Goal: Contribute content: Contribute content

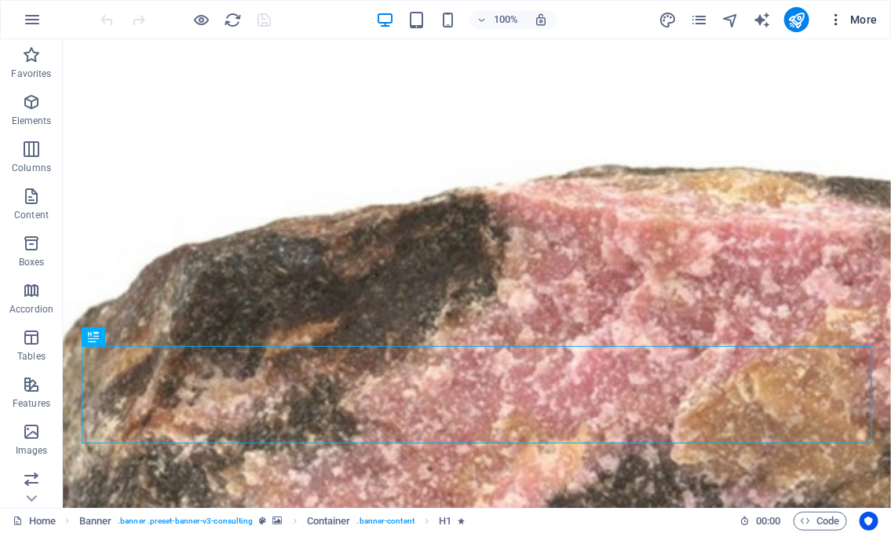
click at [838, 16] on icon "button" at bounding box center [836, 20] width 16 height 16
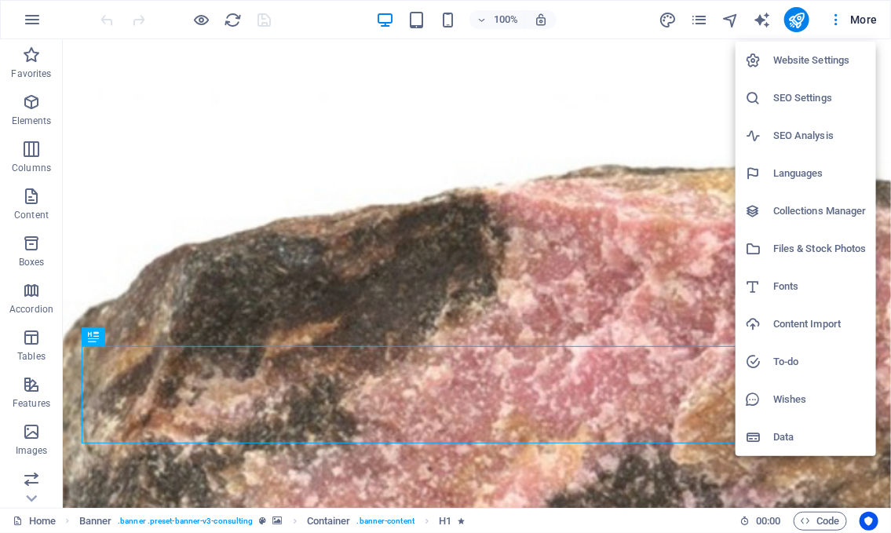
click at [701, 26] on div at bounding box center [445, 266] width 891 height 533
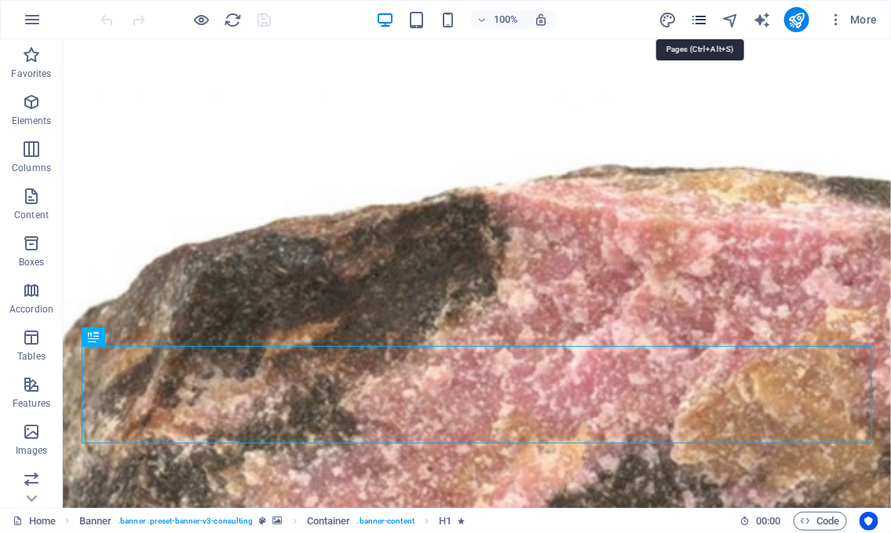
click at [701, 20] on icon "pages" at bounding box center [699, 20] width 18 height 18
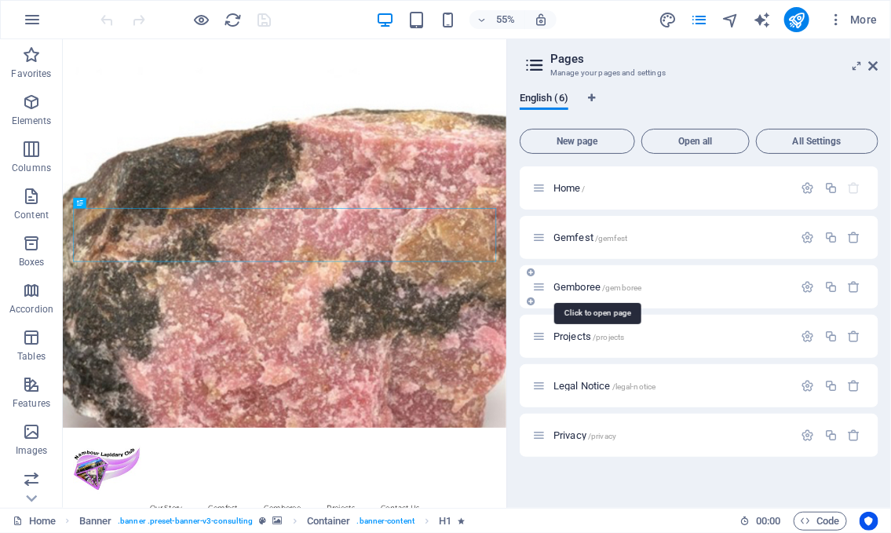
click at [580, 283] on span "Gemboree /gemboree" at bounding box center [597, 287] width 88 height 12
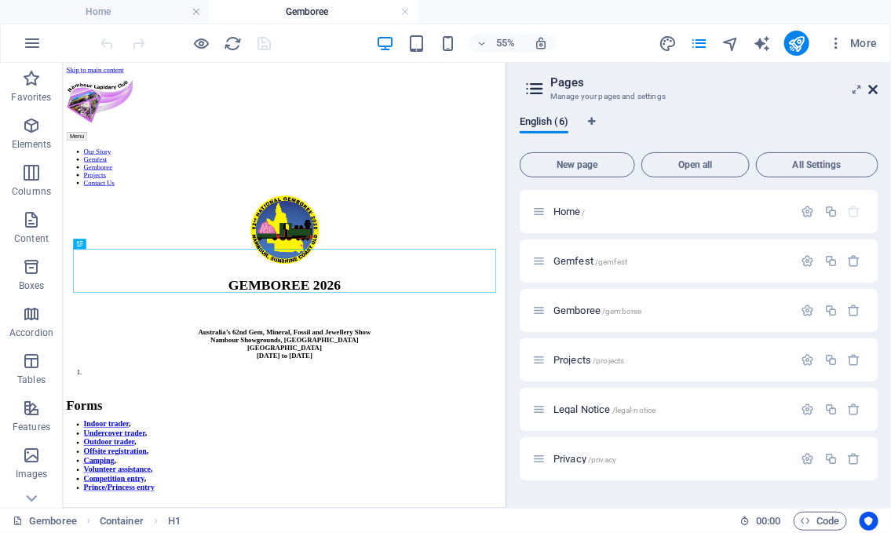
click at [874, 87] on icon at bounding box center [873, 89] width 9 height 13
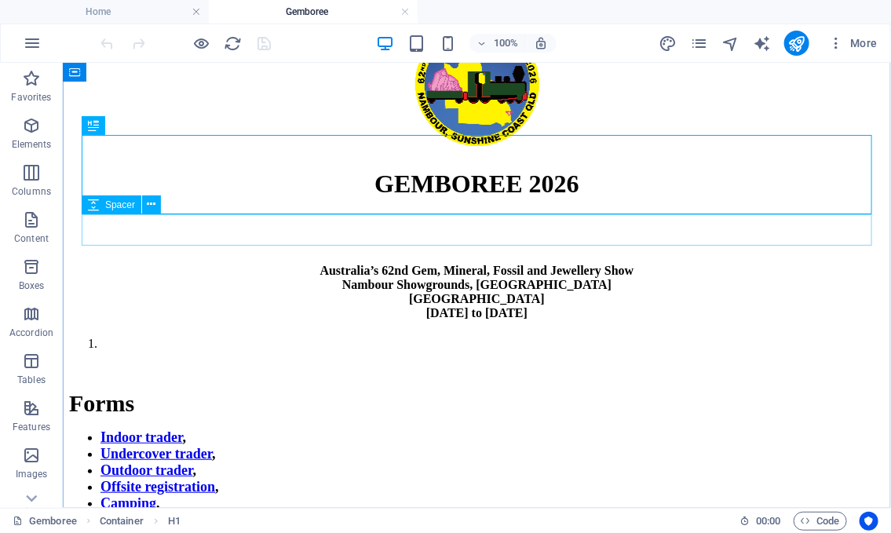
scroll to position [284, 0]
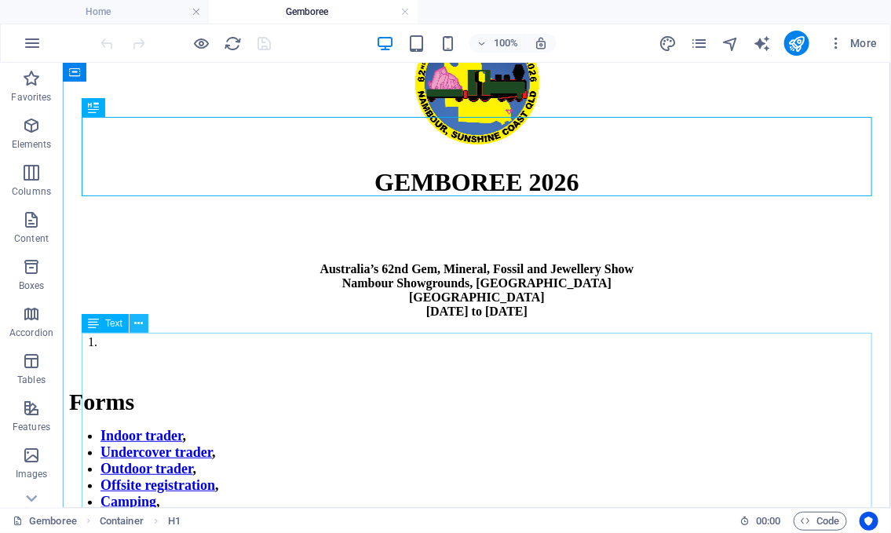
click at [141, 320] on icon at bounding box center [139, 324] width 9 height 16
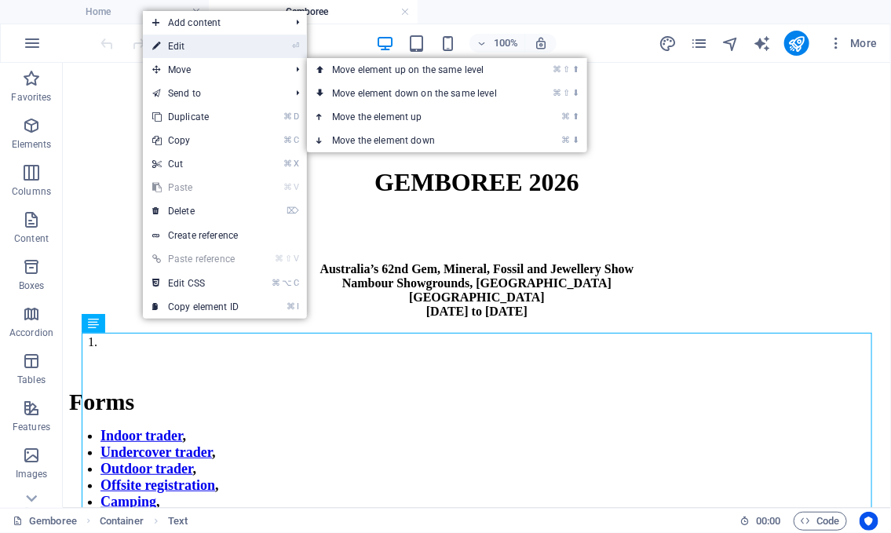
click at [247, 40] on link "⏎ Edit" at bounding box center [195, 47] width 105 height 24
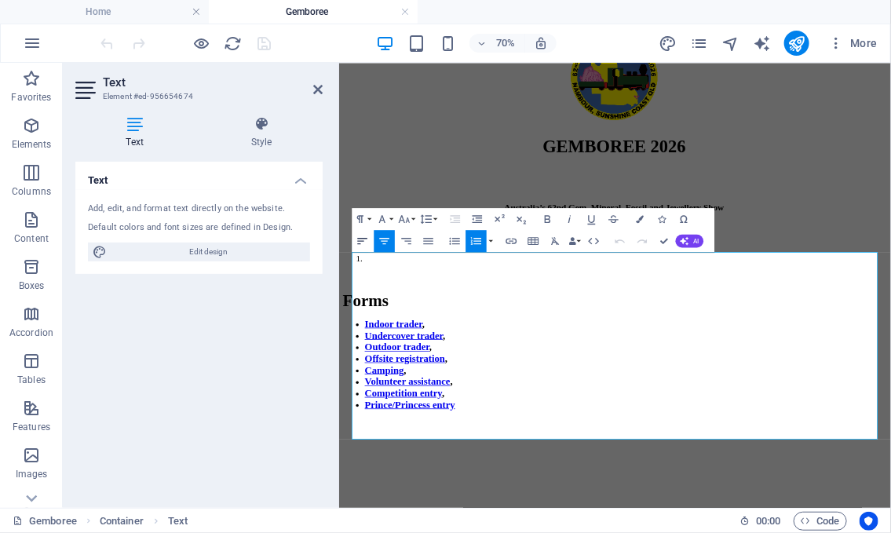
click at [365, 241] on icon "button" at bounding box center [362, 241] width 13 height 13
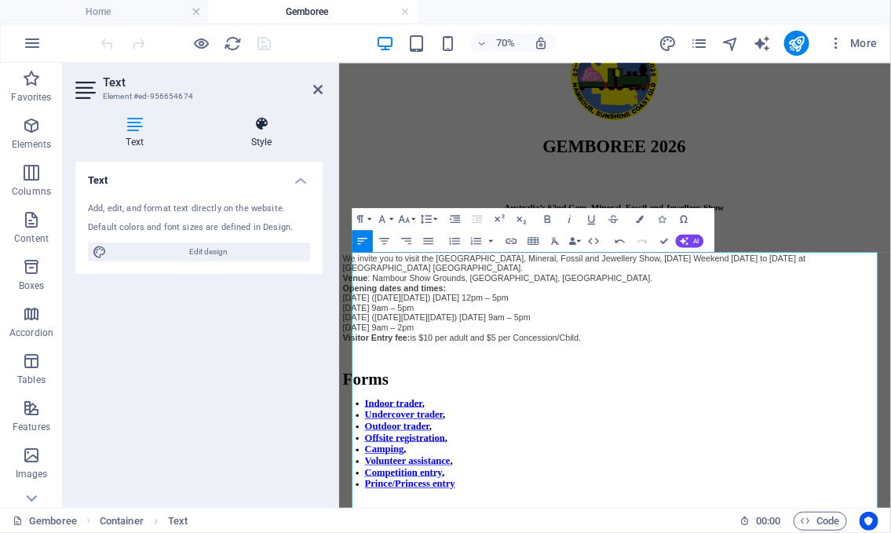
click at [265, 133] on h4 "Style" at bounding box center [261, 132] width 122 height 33
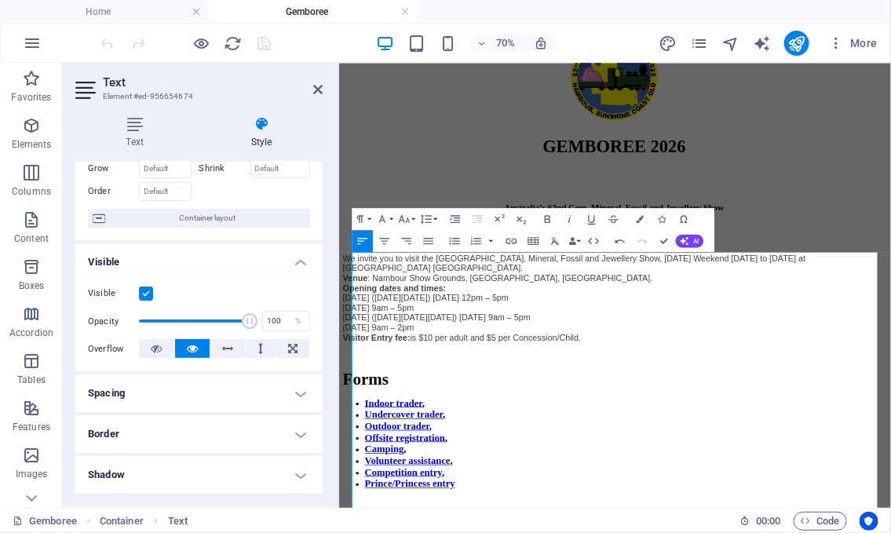
scroll to position [73, 0]
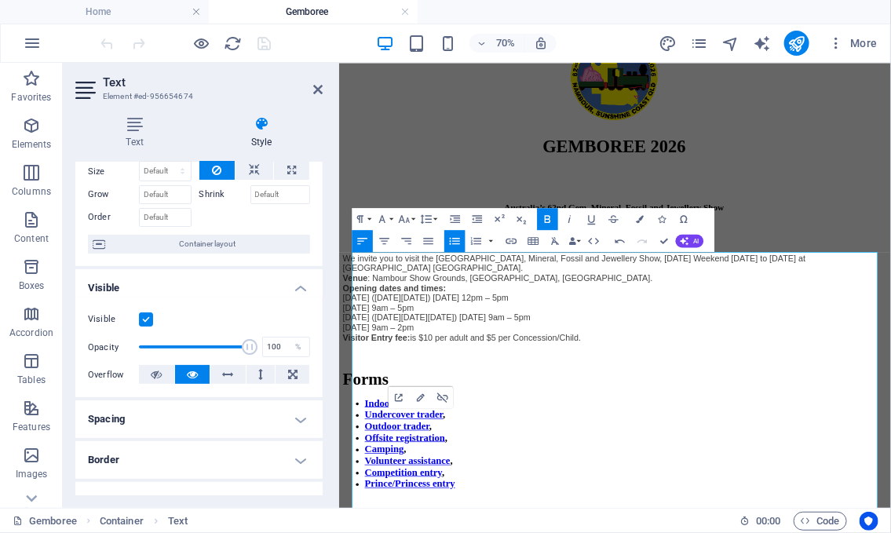
scroll to position [0, 0]
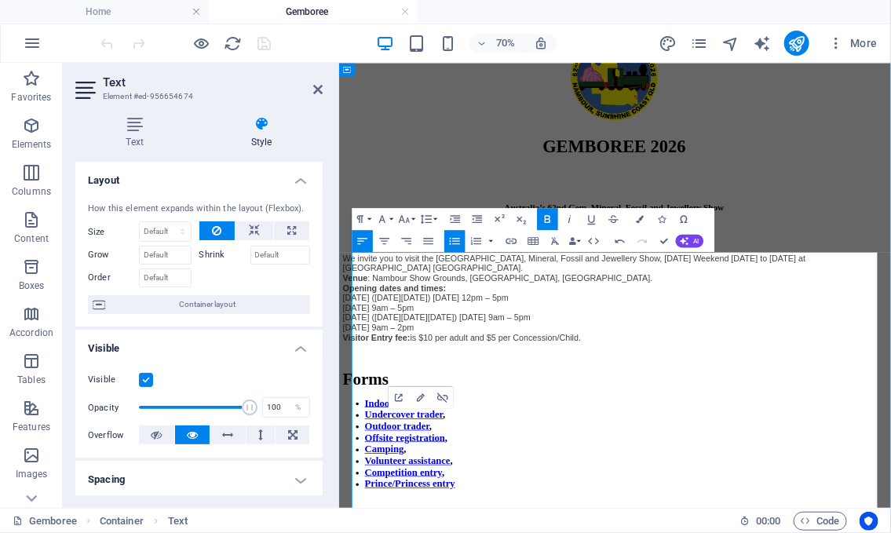
click at [402, 433] on span "[DATE] ([DATE][DATE][DATE]) [DATE] 9am – 5pm" at bounding box center [479, 425] width 269 height 13
click at [137, 127] on icon at bounding box center [134, 124] width 119 height 16
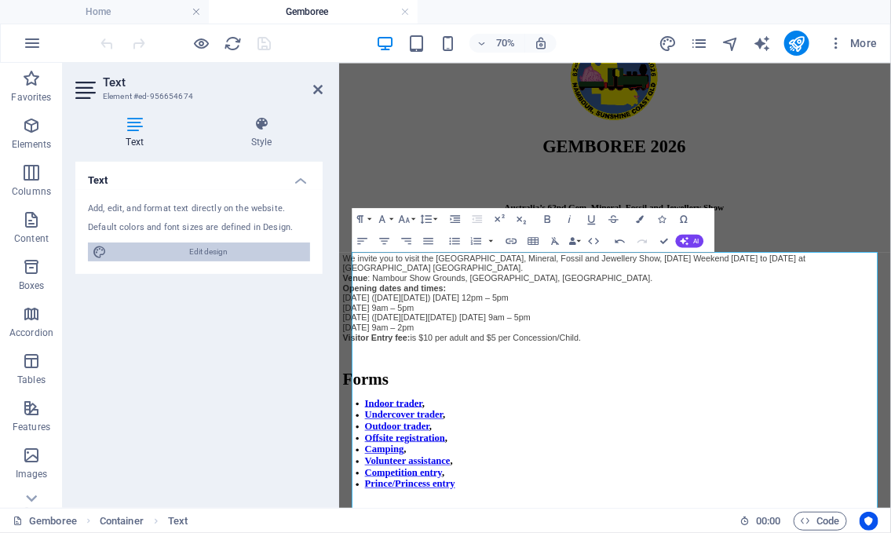
click at [215, 253] on span "Edit design" at bounding box center [208, 252] width 194 height 19
select select "px"
select select "400"
select select "px"
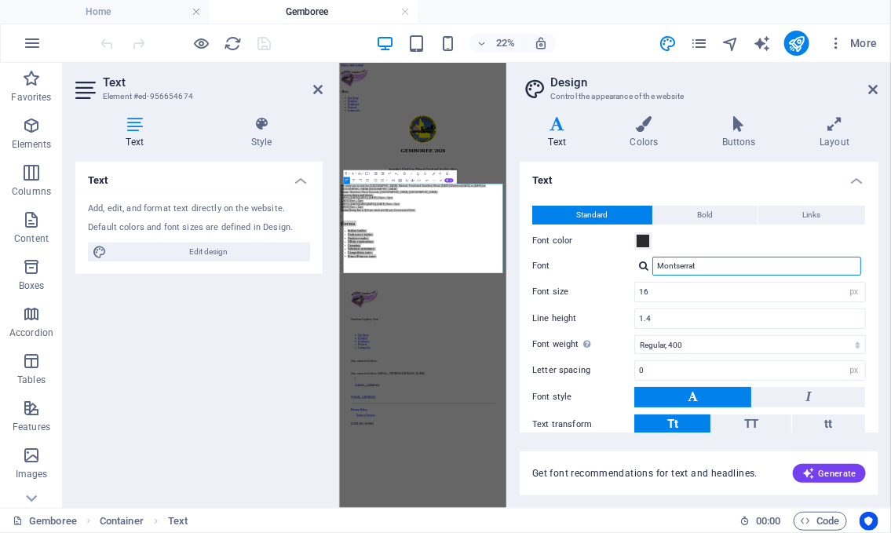
click at [707, 267] on input "Montserrat" at bounding box center [756, 266] width 209 height 19
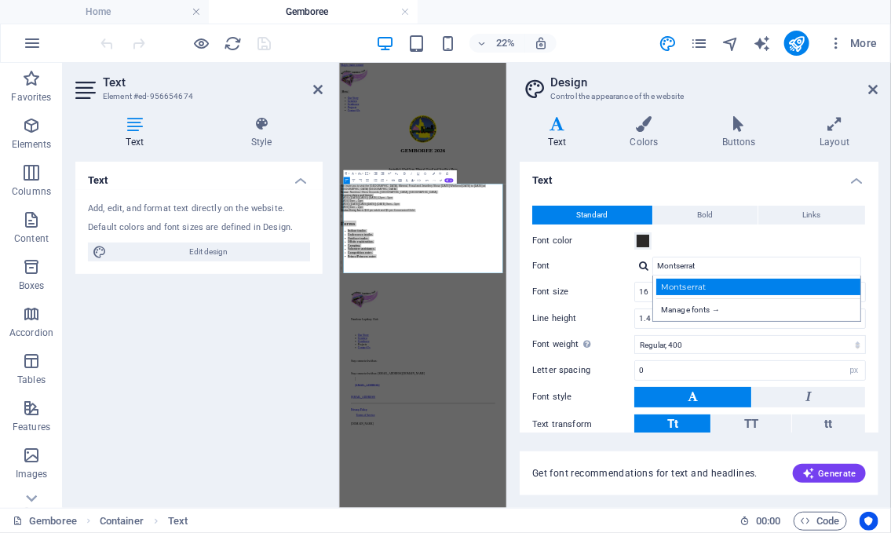
click at [695, 287] on div "Montserrat" at bounding box center [759, 287] width 207 height 16
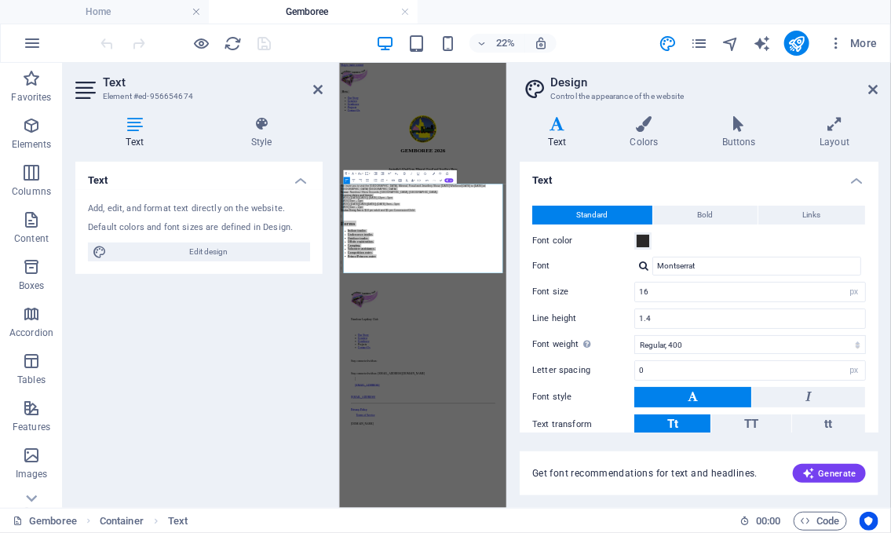
click at [680, 167] on h4 "Text" at bounding box center [699, 176] width 359 height 28
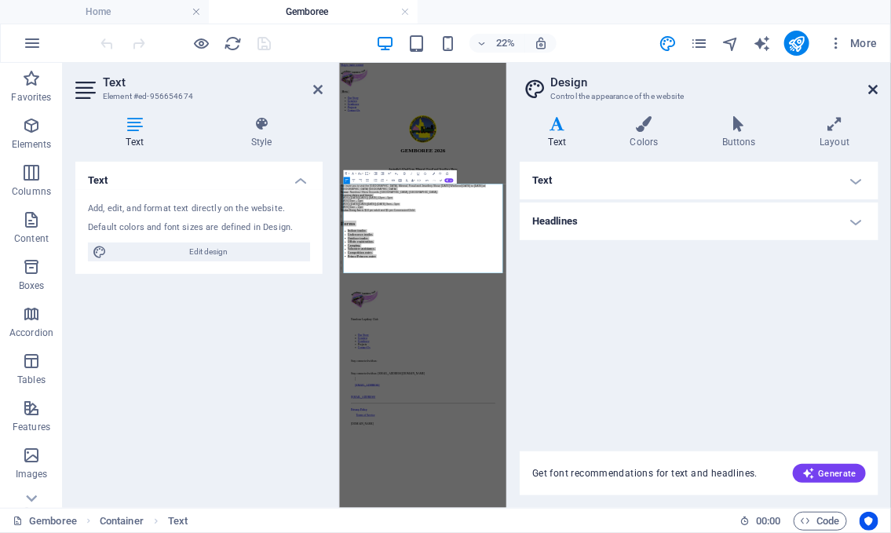
click at [871, 90] on icon at bounding box center [873, 89] width 9 height 13
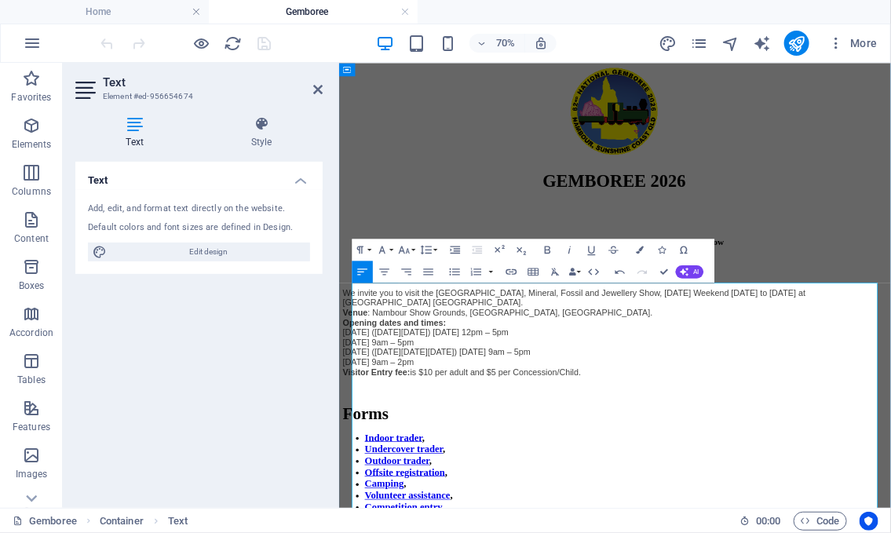
scroll to position [243, 0]
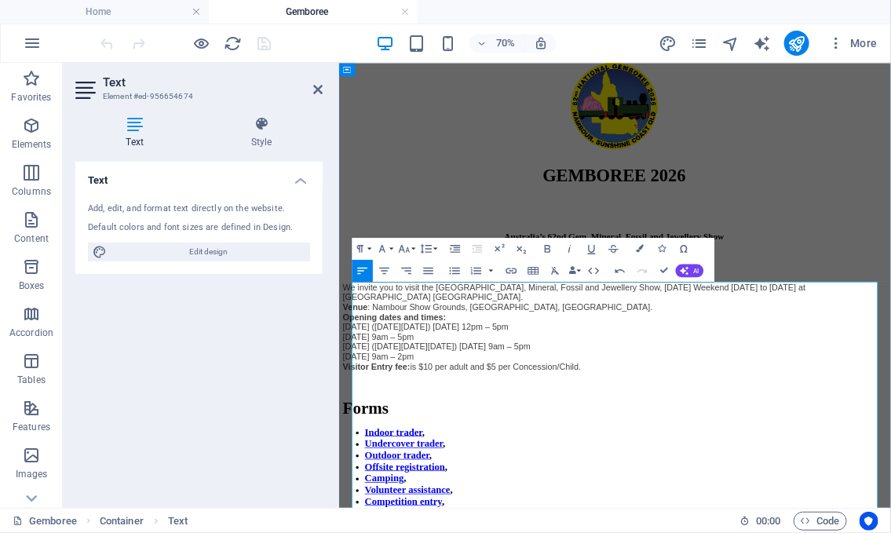
click at [446, 460] on span "[DATE] 9am – 5pm" at bounding box center [395, 453] width 101 height 13
click at [319, 88] on icon at bounding box center [317, 89] width 9 height 13
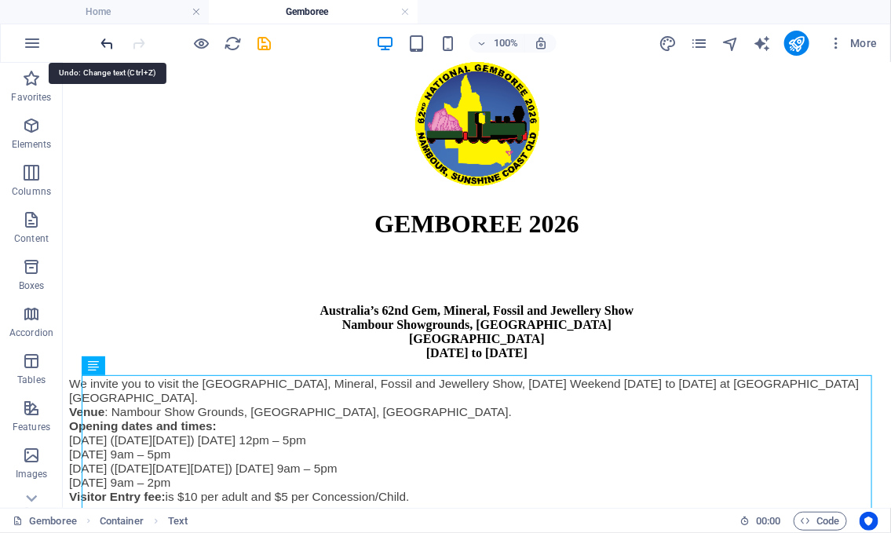
click at [107, 42] on icon "undo" at bounding box center [108, 44] width 18 height 18
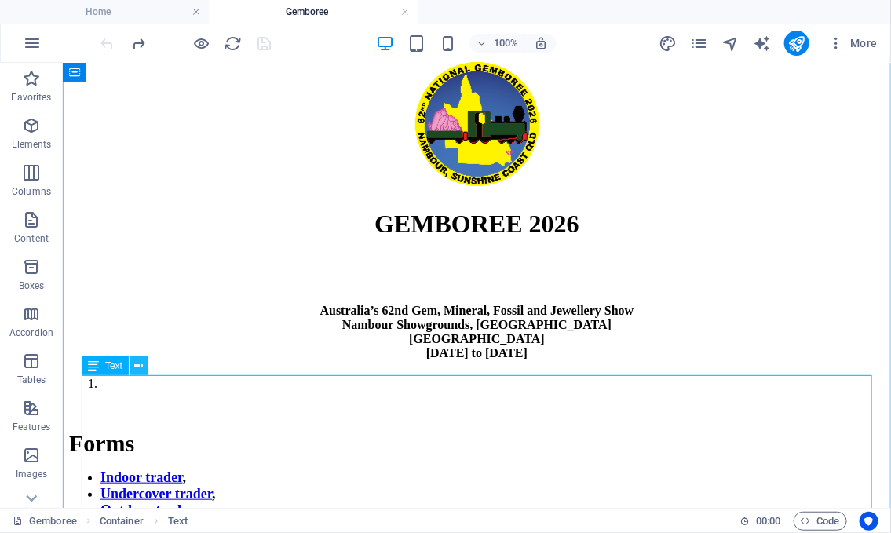
click at [138, 369] on icon at bounding box center [139, 366] width 9 height 16
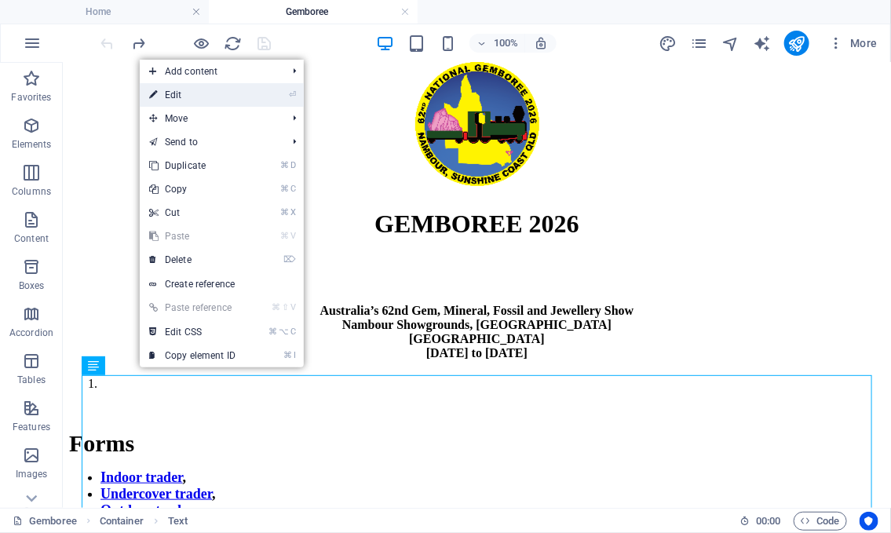
click at [232, 97] on link "⏎ Edit" at bounding box center [192, 95] width 105 height 24
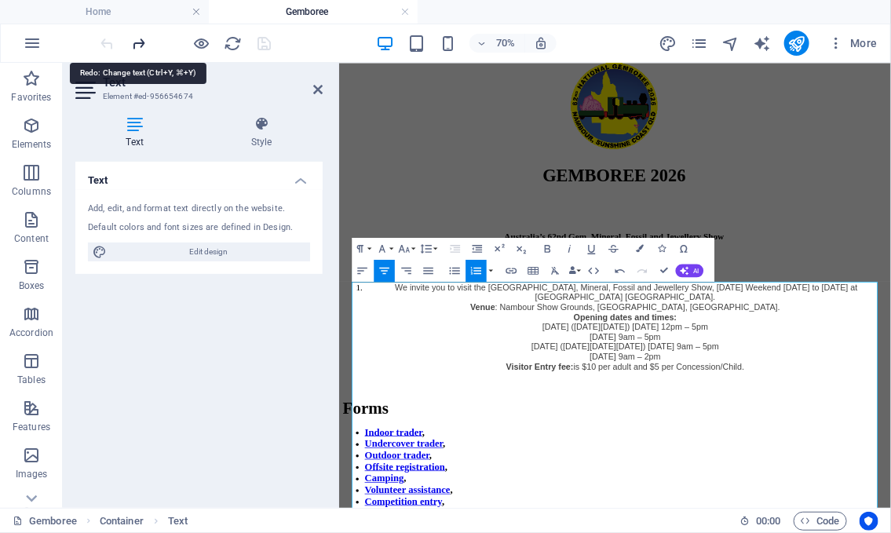
click at [137, 46] on icon "redo" at bounding box center [139, 44] width 18 height 18
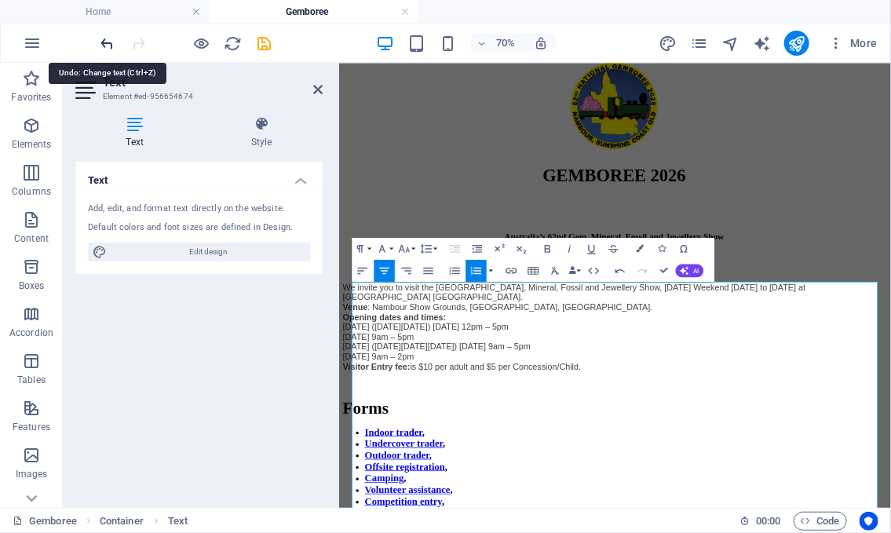
click at [107, 48] on icon "undo" at bounding box center [108, 44] width 18 height 18
click at [107, 42] on icon "undo" at bounding box center [108, 44] width 18 height 18
click at [316, 90] on icon at bounding box center [317, 89] width 9 height 13
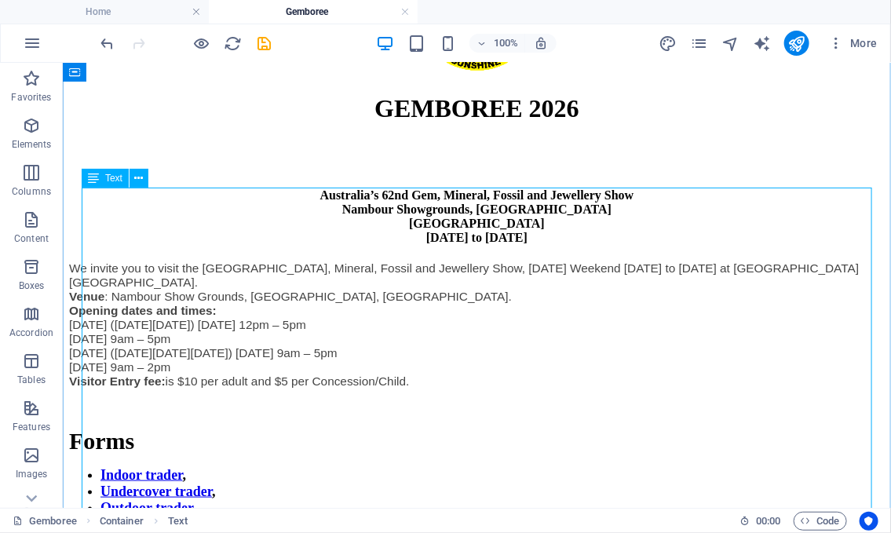
scroll to position [339, 0]
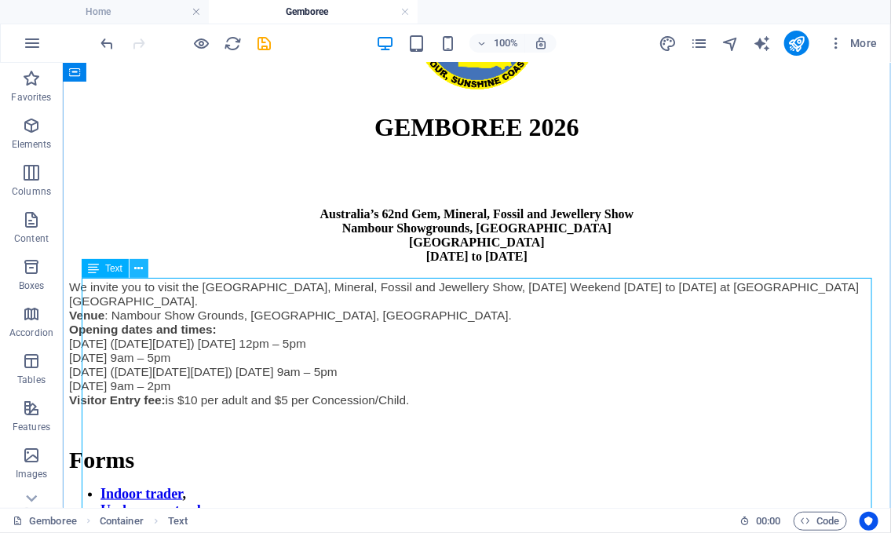
click at [141, 267] on icon at bounding box center [139, 269] width 9 height 16
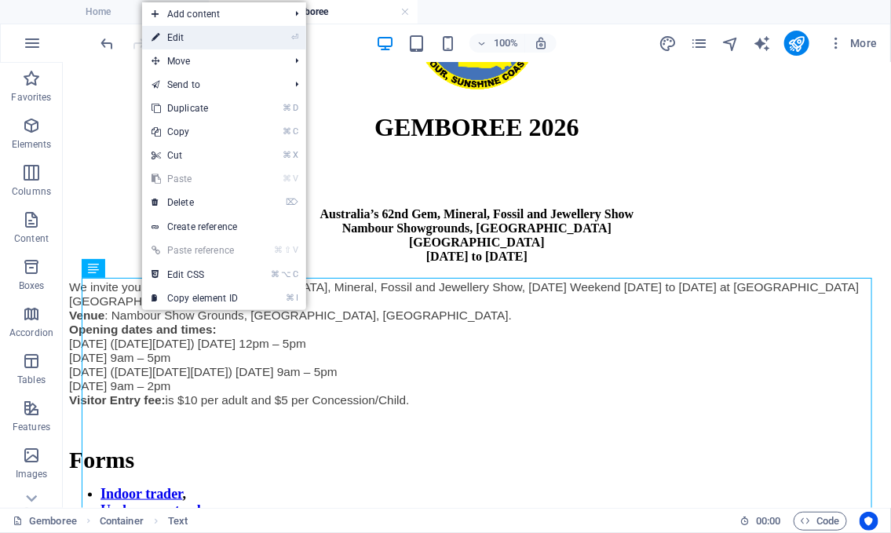
click at [239, 36] on link "⏎ Edit" at bounding box center [194, 38] width 105 height 24
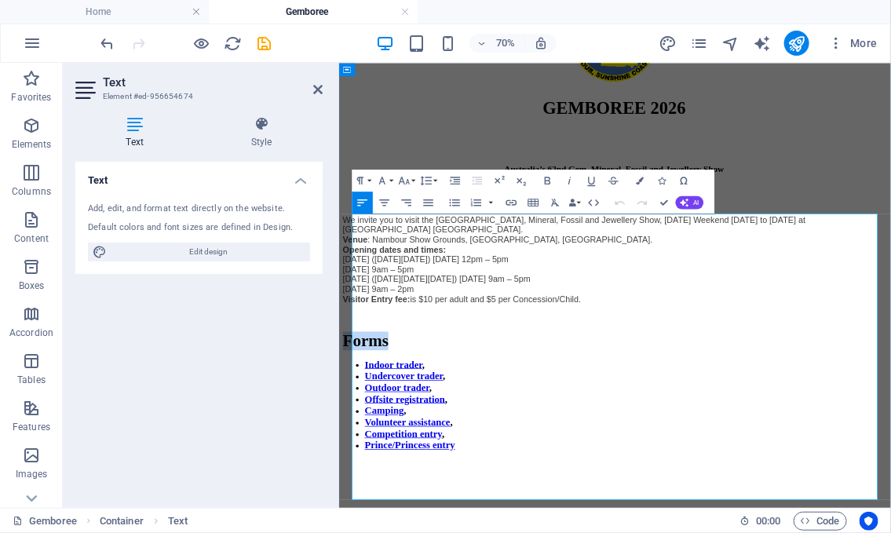
drag, startPoint x: 360, startPoint y: 466, endPoint x: 432, endPoint y: 467, distance: 72.2
click at [410, 467] on strong "Forms" at bounding box center [377, 459] width 65 height 26
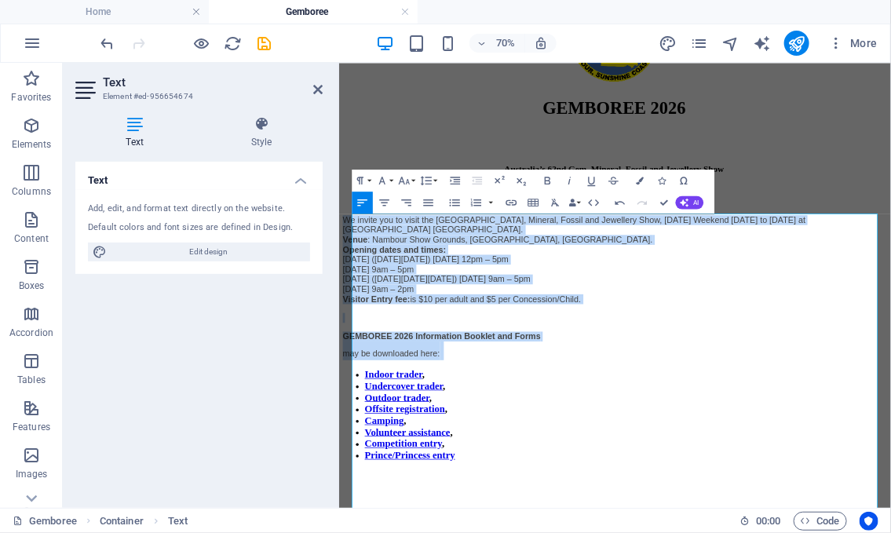
drag, startPoint x: 510, startPoint y: 490, endPoint x: 335, endPoint y: 287, distance: 267.8
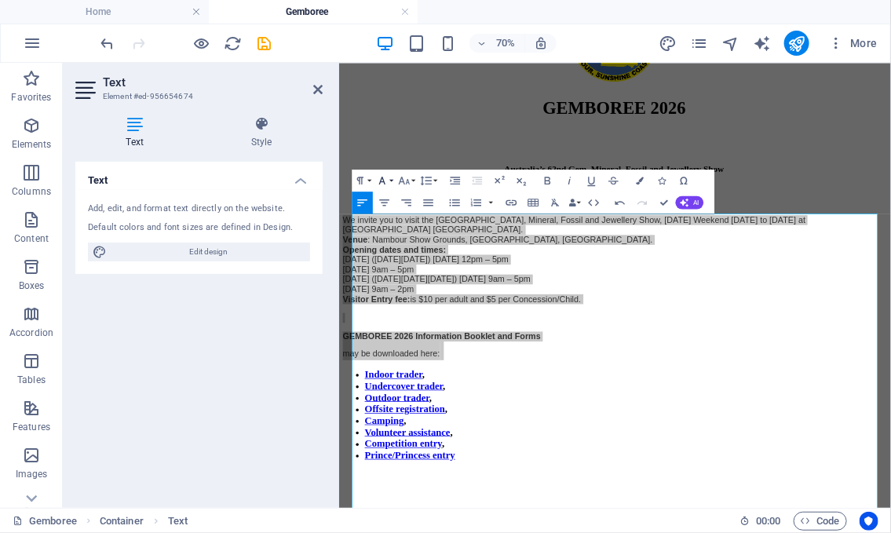
click at [391, 181] on button "Font Family" at bounding box center [384, 181] width 21 height 22
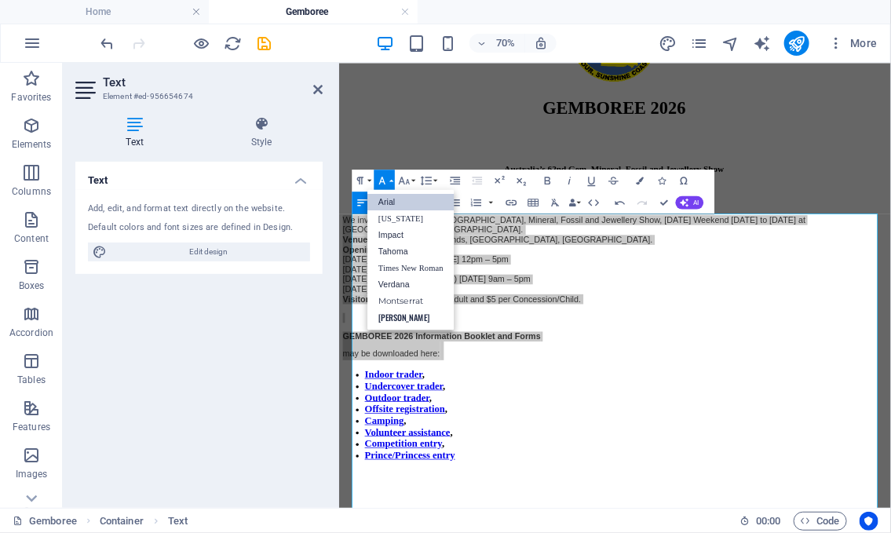
scroll to position [0, 0]
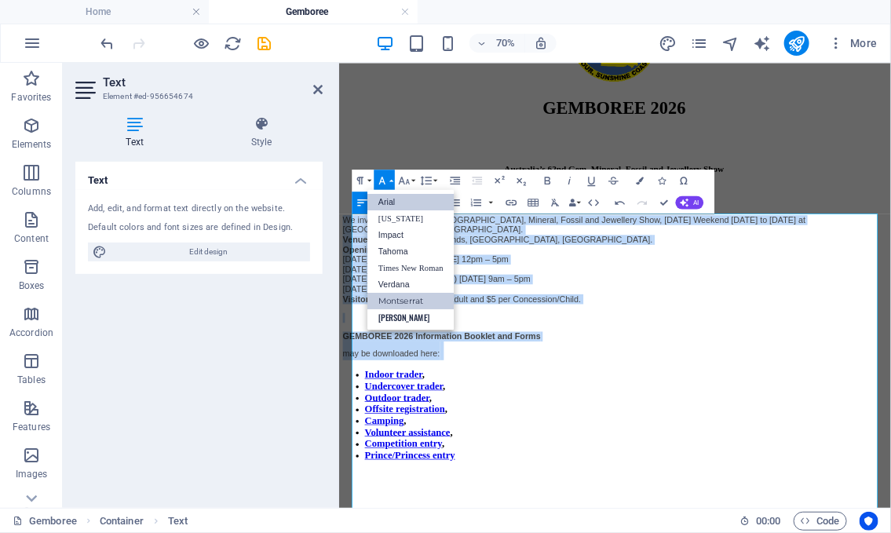
click at [400, 303] on link "Montserrat" at bounding box center [410, 301] width 87 height 16
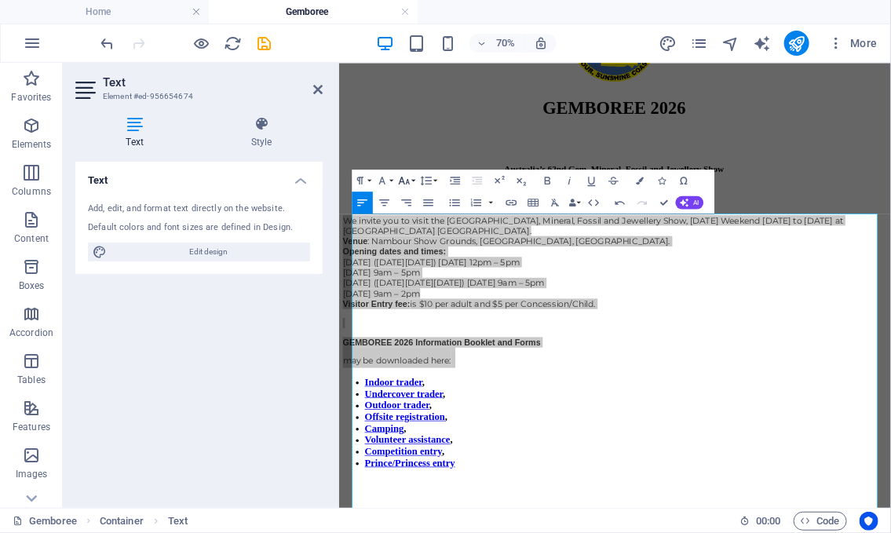
click at [413, 181] on button "Font Size" at bounding box center [406, 181] width 21 height 22
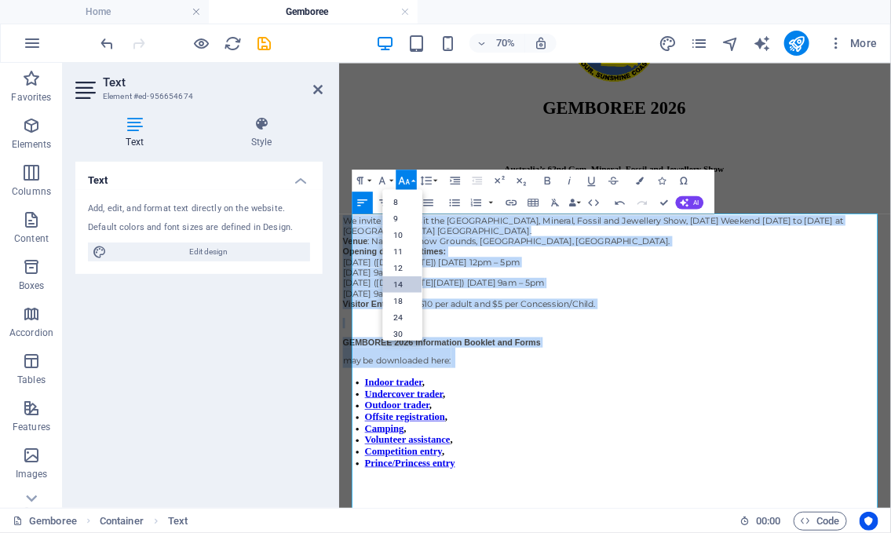
click at [404, 280] on link "14" at bounding box center [402, 284] width 39 height 16
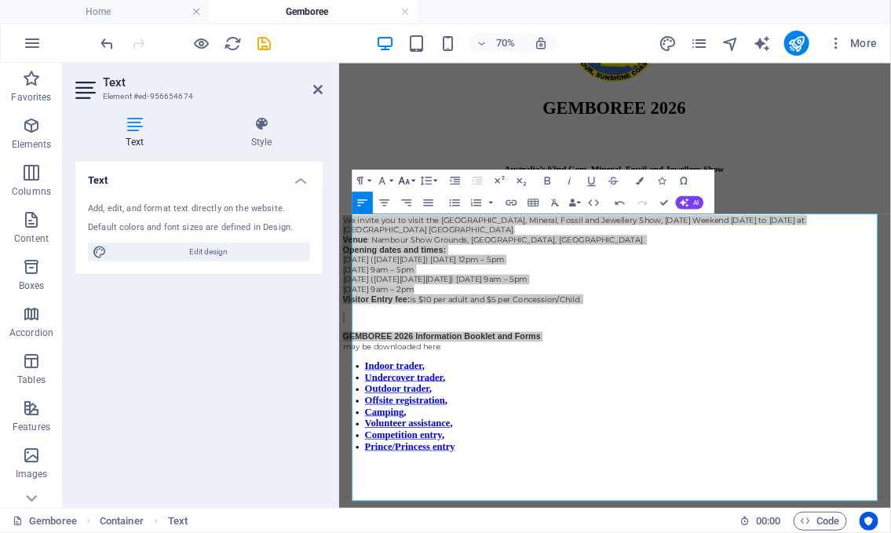
click at [414, 181] on button "Font Size" at bounding box center [406, 181] width 21 height 22
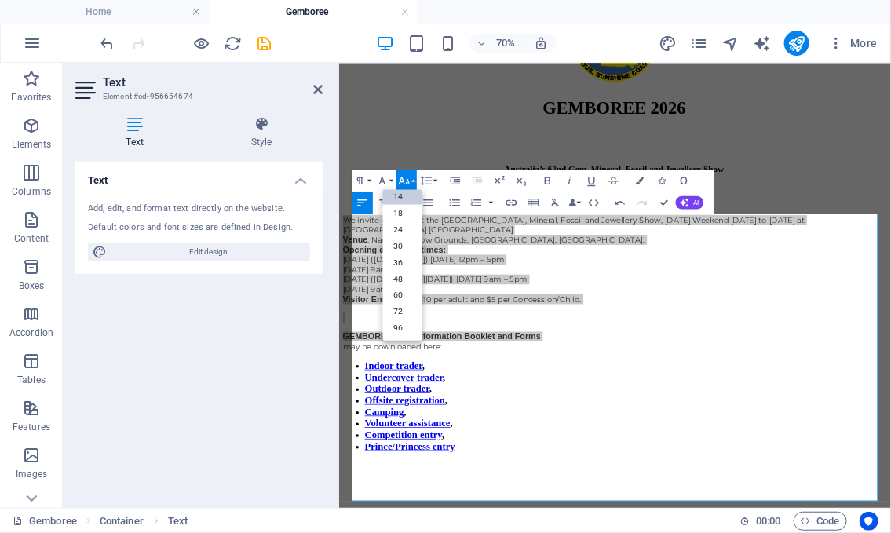
scroll to position [126, 0]
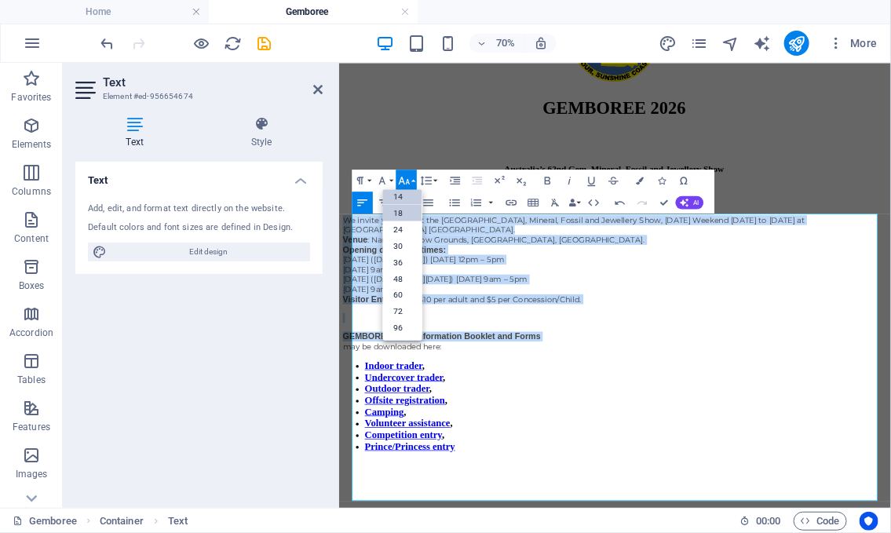
click at [406, 213] on link "18" at bounding box center [402, 213] width 39 height 16
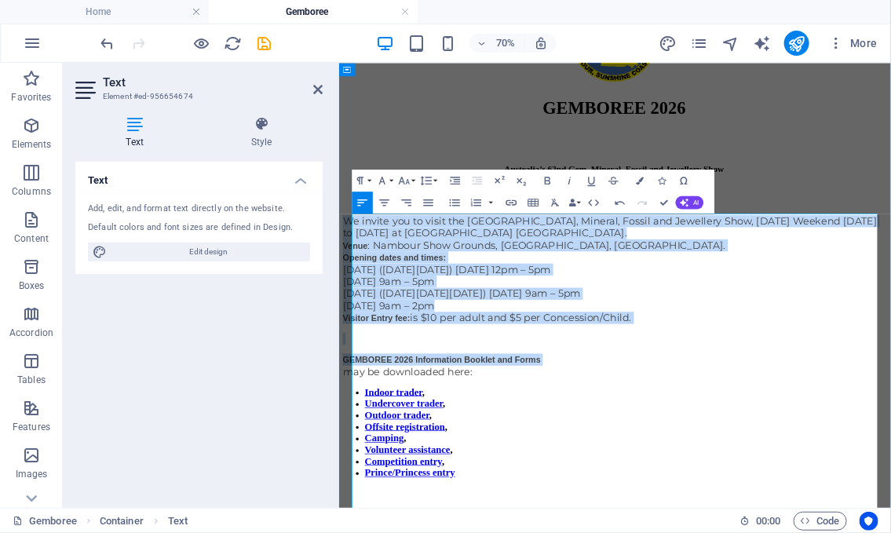
click at [803, 465] on p at bounding box center [733, 456] width 776 height 17
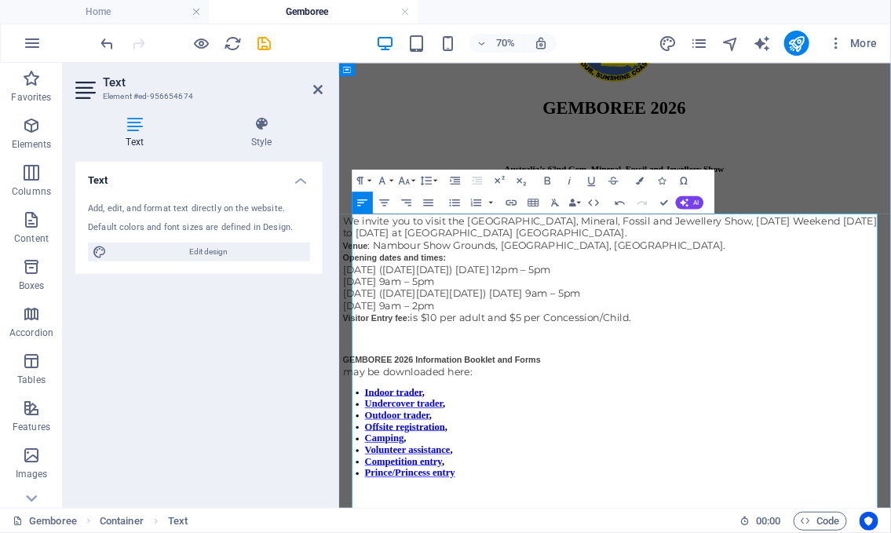
click at [921, 327] on p "We invite you to visit the [GEOGRAPHIC_DATA], Mineral, Fossil and Jewellery Sho…" at bounding box center [733, 356] width 776 height 155
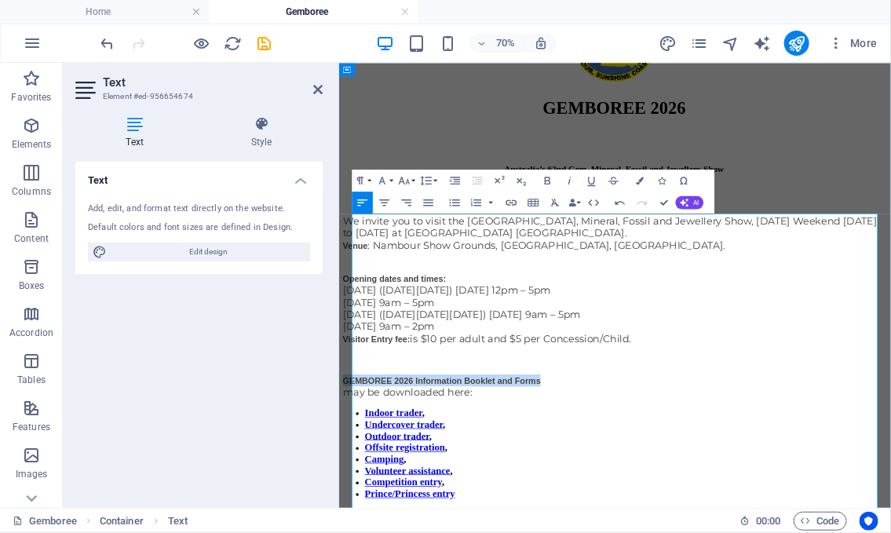
drag, startPoint x: 654, startPoint y: 506, endPoint x: 356, endPoint y: 504, distance: 297.6
click at [356, 507] on p "GEMBOREE 2026 Information Booklet and Forms may be downloaded here:" at bounding box center [733, 524] width 776 height 35
click at [414, 181] on button "Font Size" at bounding box center [406, 181] width 21 height 22
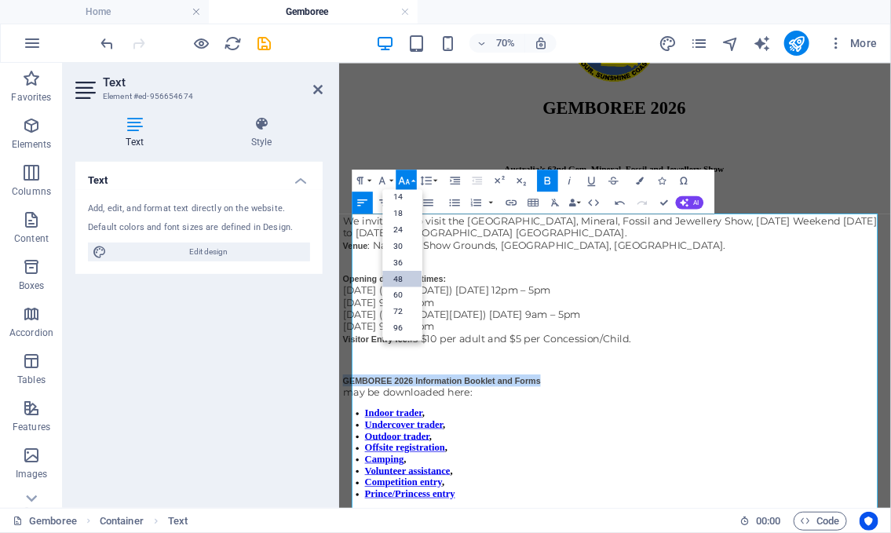
click at [407, 277] on link "48" at bounding box center [402, 279] width 39 height 16
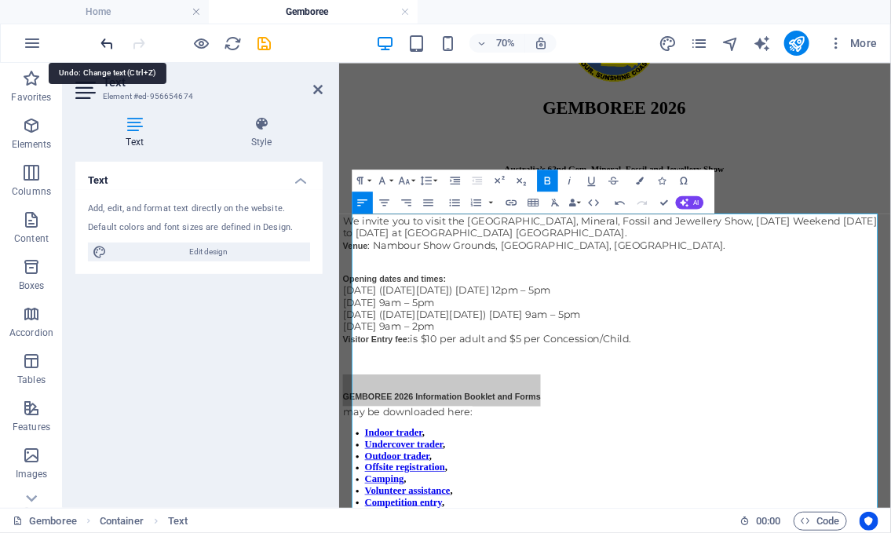
click at [109, 42] on icon "undo" at bounding box center [108, 44] width 18 height 18
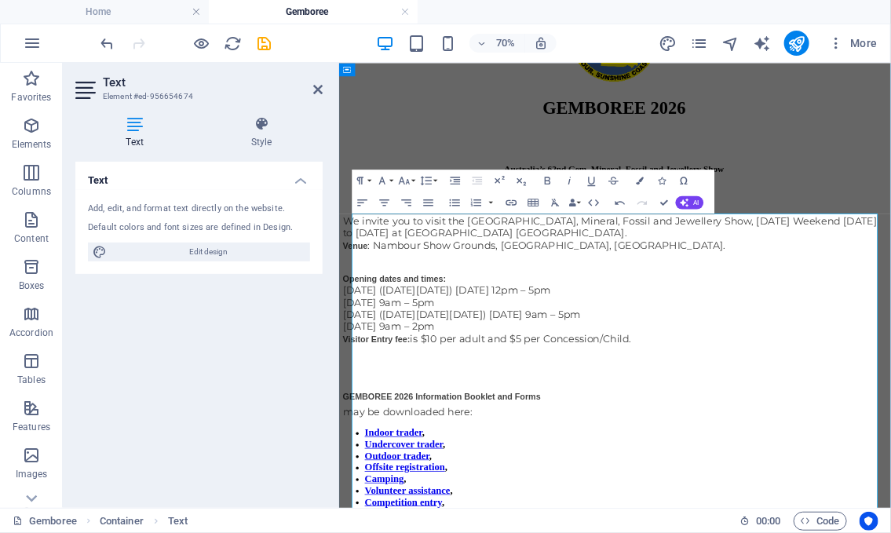
click at [523, 353] on p "​ Opening dates and times: [DATE] ([DATE][DATE]) [DATE] 12pm – 5pm [DATE] 9am –…" at bounding box center [733, 404] width 776 height 121
click at [430, 477] on p at bounding box center [733, 485] width 776 height 17
click at [373, 507] on span "GEMBOREE 2026 Information Booklet and Forms" at bounding box center [486, 530] width 283 height 46
click at [359, 532] on strong "GEMBOREE 2026 Information Booklet and Forms" at bounding box center [486, 538] width 283 height 13
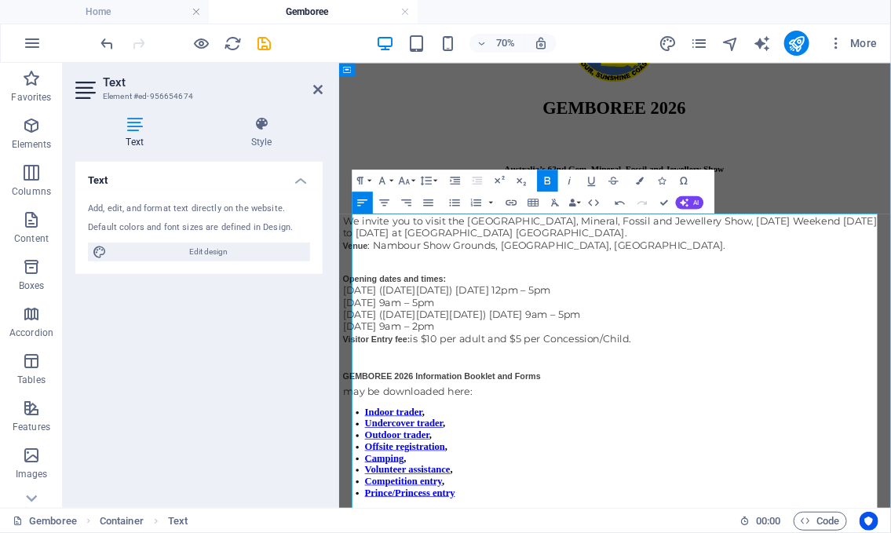
click at [420, 515] on strong "GEMBOREE 2026 Information Booklet and Forms" at bounding box center [486, 508] width 283 height 13
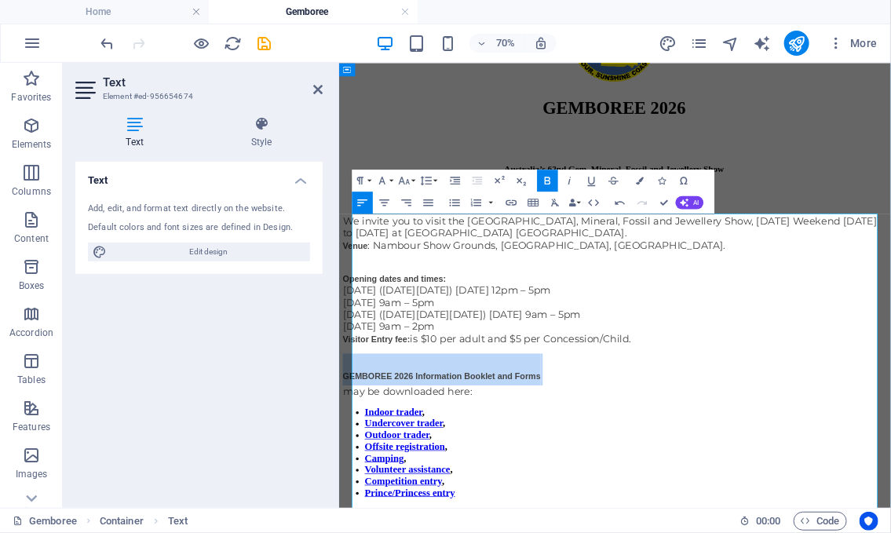
click at [420, 515] on strong "GEMBOREE 2026 Information Booklet and Forms" at bounding box center [486, 508] width 283 height 13
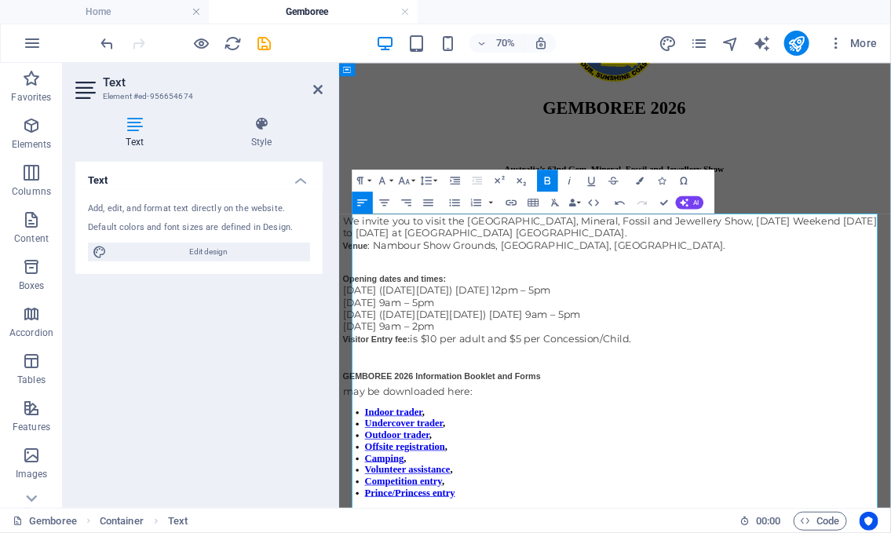
click at [370, 491] on span "GEMBOREE 2026 Information Booklet and Forms" at bounding box center [486, 500] width 283 height 46
click at [357, 508] on strong "GEMBOREE 2026 Information Booklet and Forms" at bounding box center [486, 508] width 283 height 13
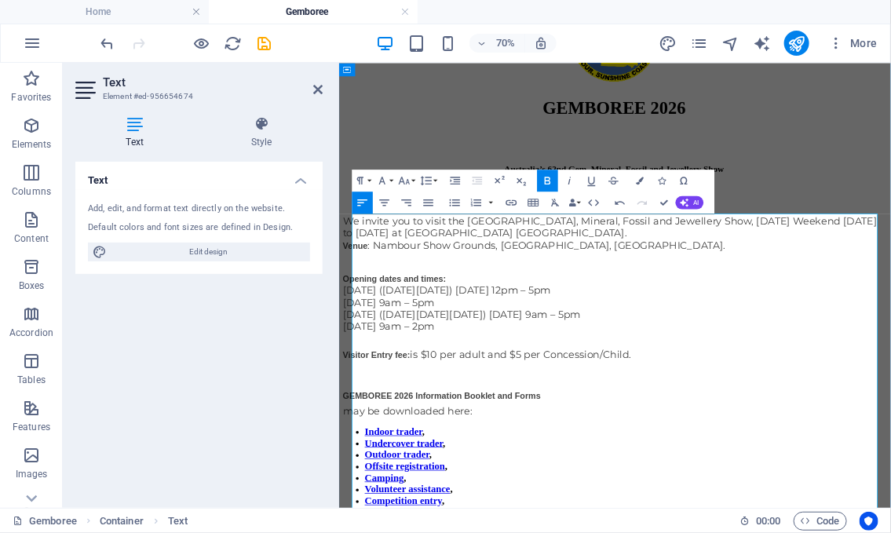
click at [369, 532] on strong "GEMBOREE 2026 Information Booklet and Forms" at bounding box center [486, 537] width 283 height 13
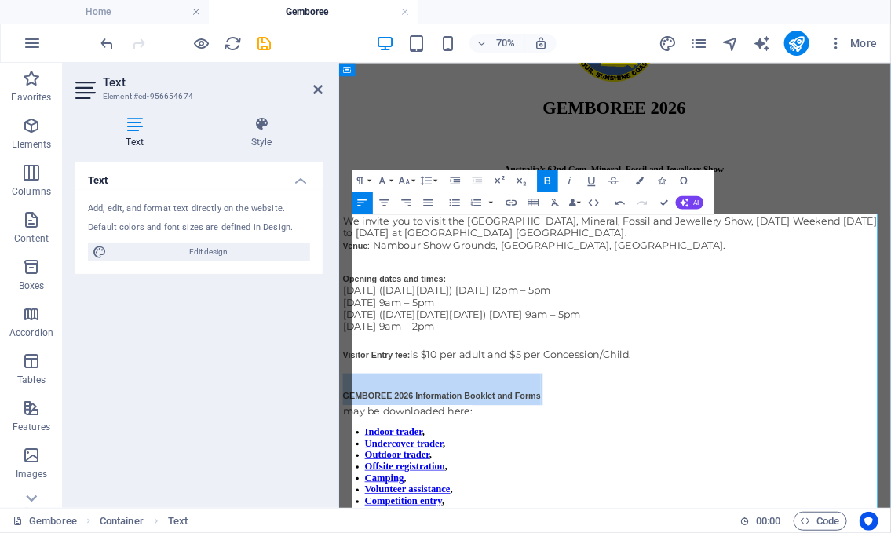
click at [369, 532] on strong "GEMBOREE 2026 Information Booklet and Forms" at bounding box center [486, 537] width 283 height 13
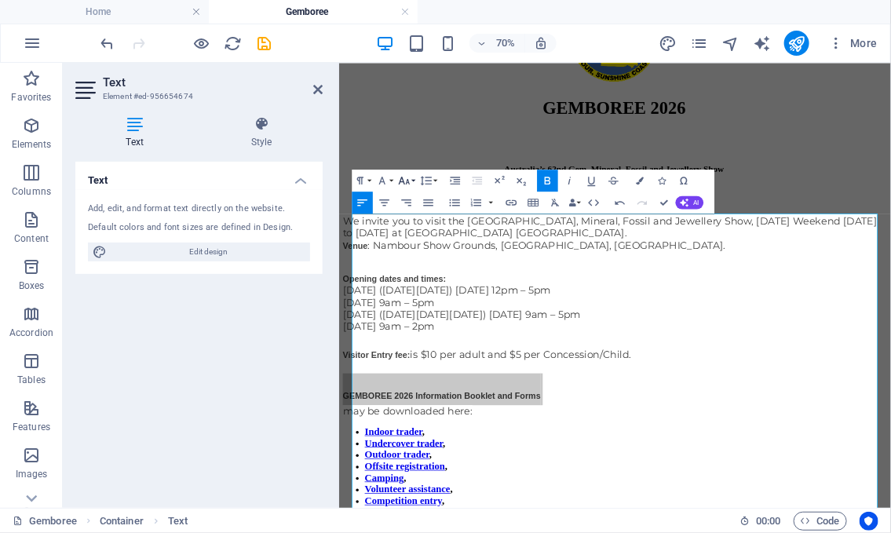
click at [412, 180] on button "Font Size" at bounding box center [406, 181] width 21 height 22
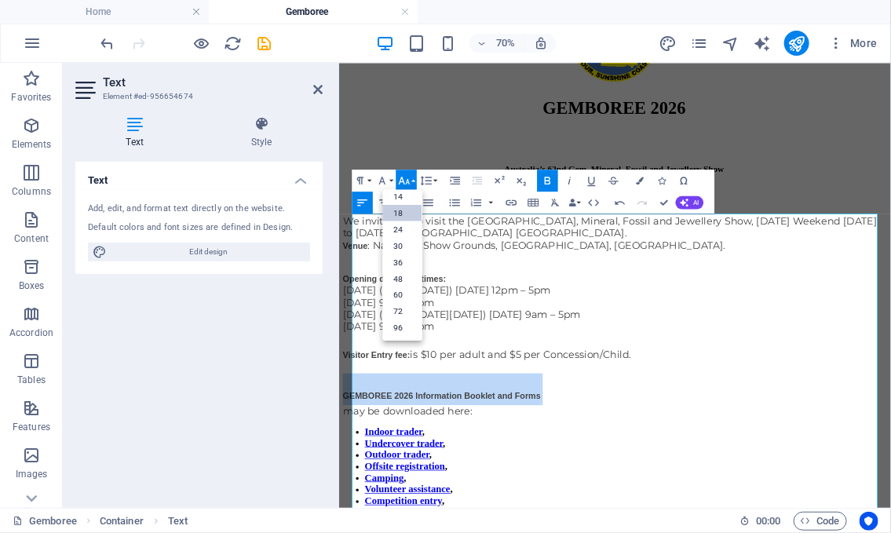
click at [407, 215] on link "18" at bounding box center [402, 213] width 39 height 16
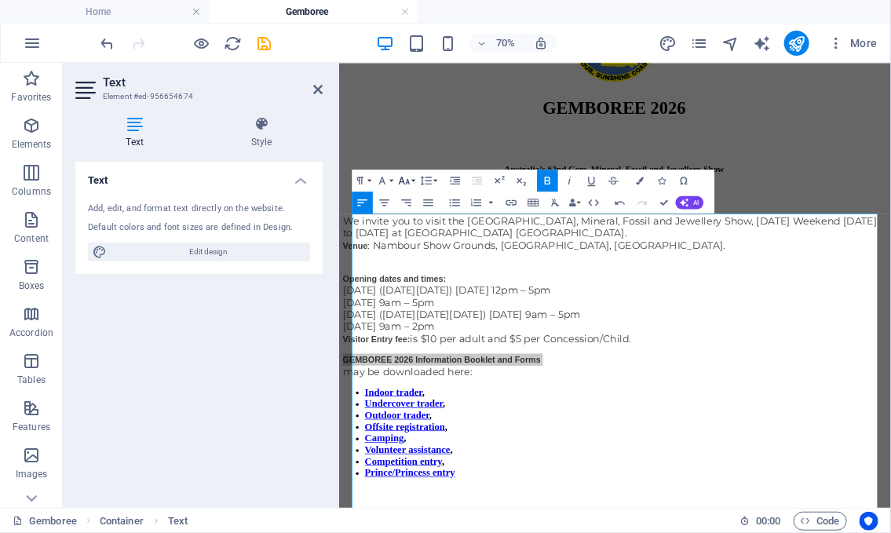
click at [414, 182] on button "Font Size" at bounding box center [406, 181] width 21 height 22
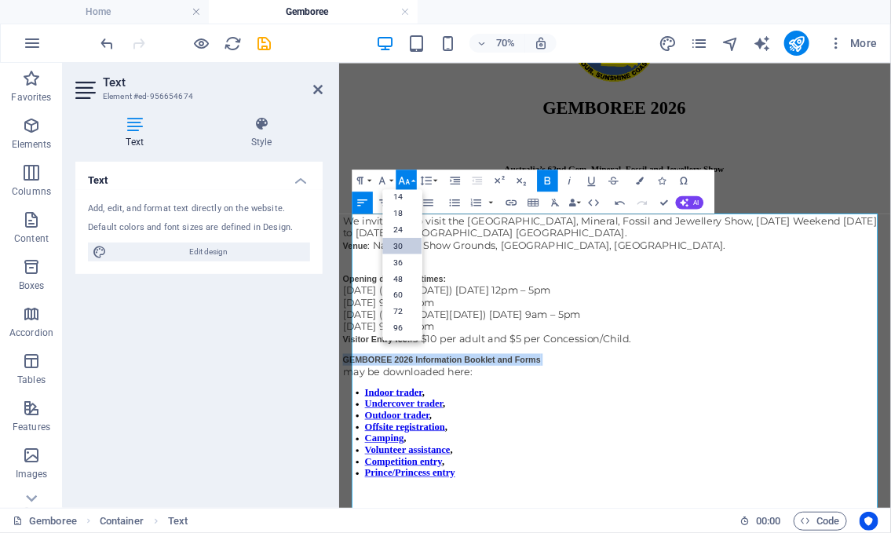
click at [406, 246] on link "30" at bounding box center [402, 246] width 39 height 16
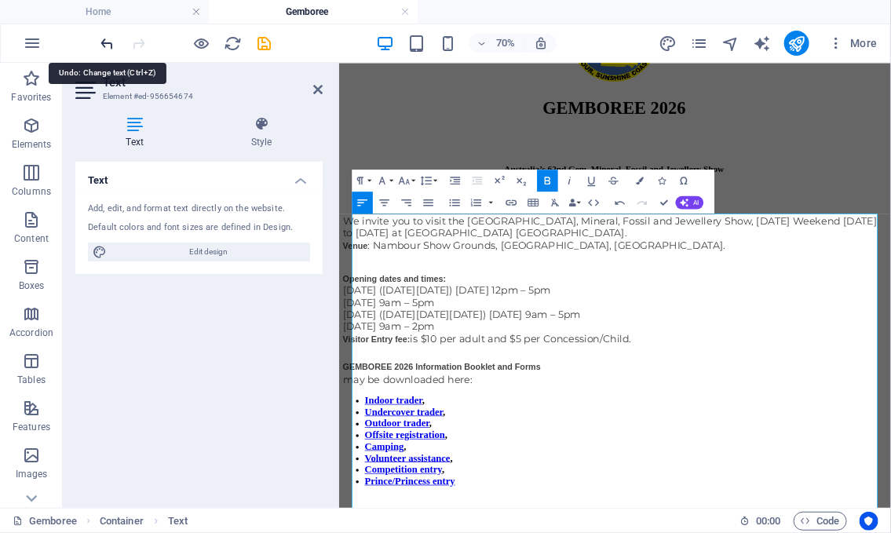
click at [109, 38] on icon "undo" at bounding box center [108, 44] width 18 height 18
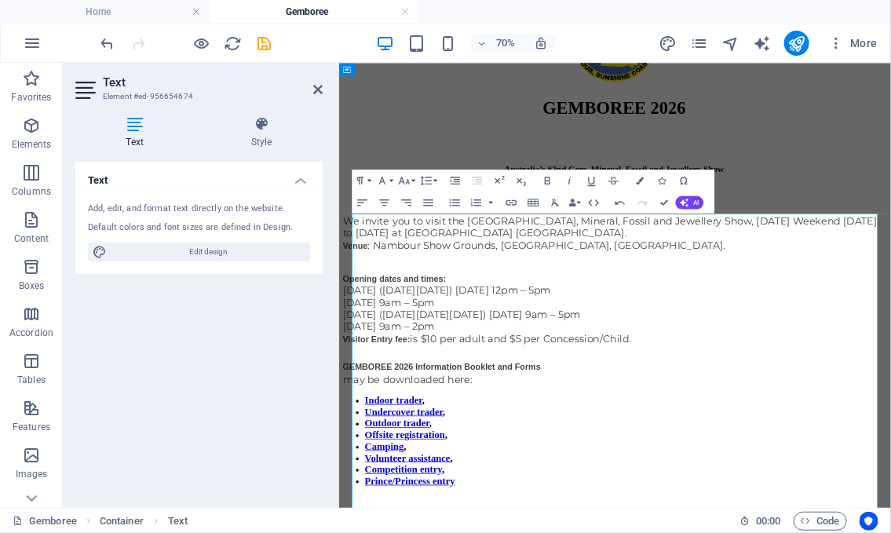
click at [487, 420] on span "[DATE] ([DATE][DATE][DATE]) [DATE] 9am – 5pm" at bounding box center [515, 421] width 340 height 17
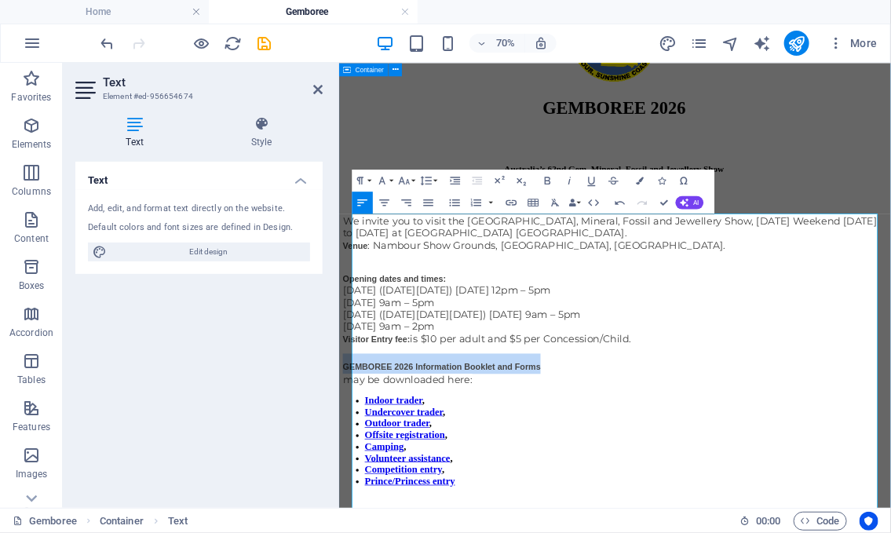
drag, startPoint x: 645, startPoint y: 494, endPoint x: 351, endPoint y: 480, distance: 294.7
click at [351, 480] on div "GEMBOREE 2026 Australia’s 62nd Gem, Mineral, Fossil and Jewellery Show Nambour …" at bounding box center [733, 362] width 776 height 794
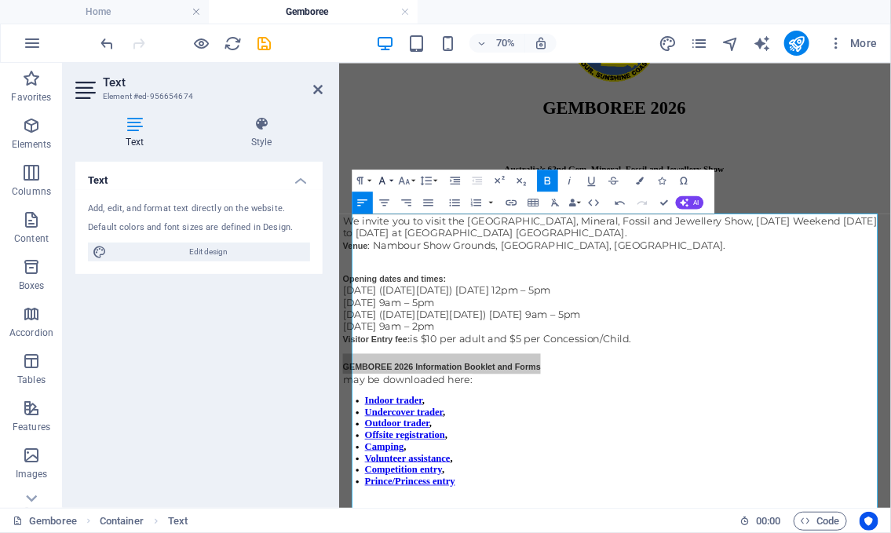
click at [393, 179] on button "Font Family" at bounding box center [384, 181] width 21 height 22
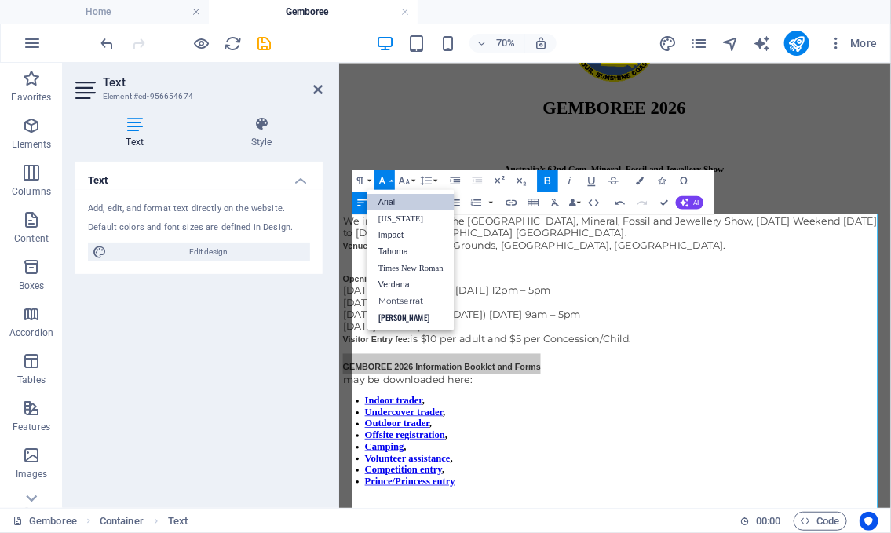
scroll to position [0, 0]
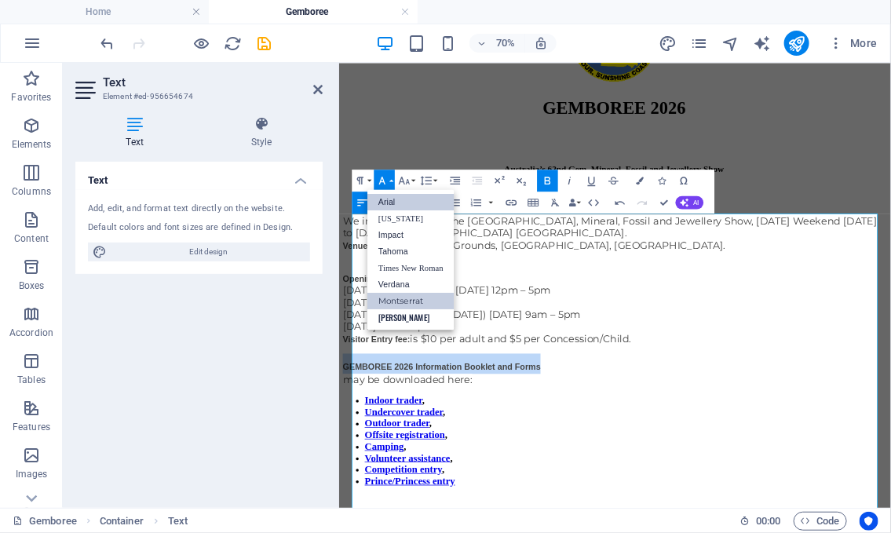
click at [409, 294] on link "Montserrat" at bounding box center [410, 301] width 87 height 16
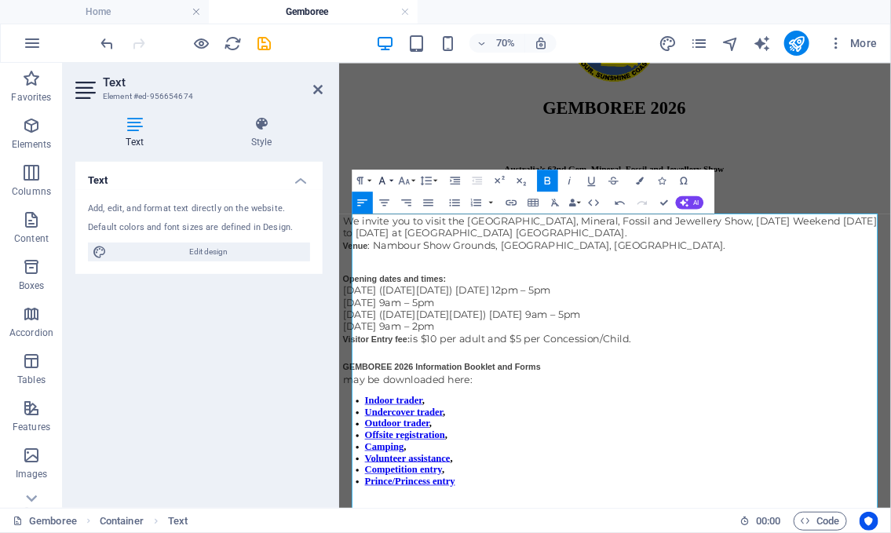
click at [390, 181] on button "Font Family" at bounding box center [384, 181] width 21 height 22
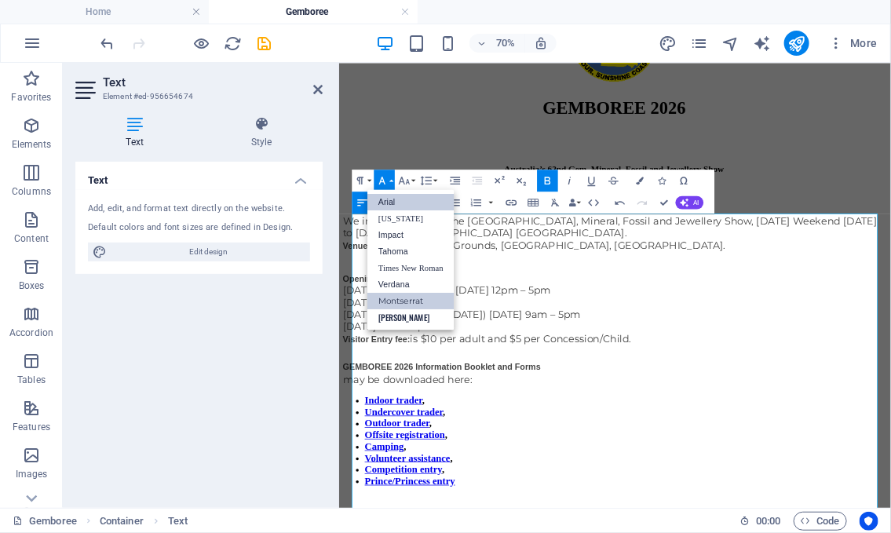
click at [411, 303] on link "Montserrat" at bounding box center [410, 301] width 87 height 16
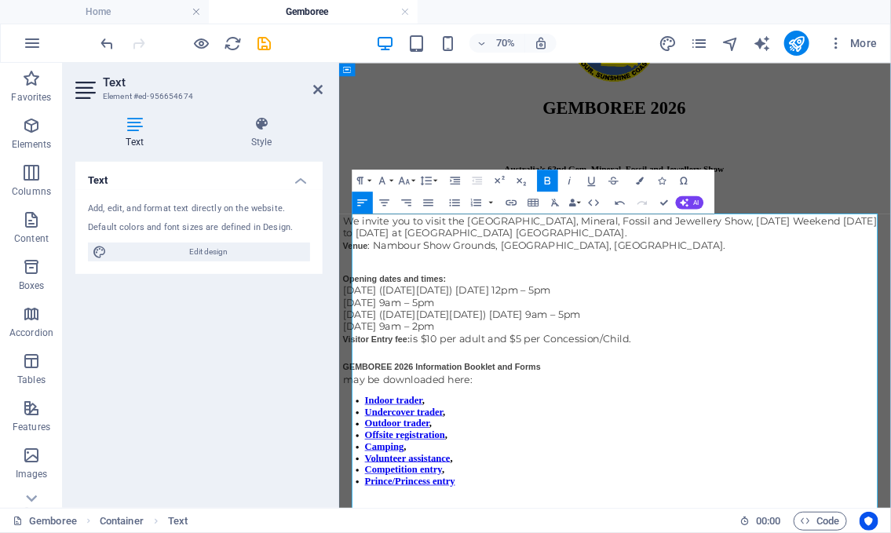
click at [363, 518] on span "may be downloaded here:" at bounding box center [437, 514] width 185 height 17
click at [545, 179] on icon "button" at bounding box center [547, 181] width 5 height 8
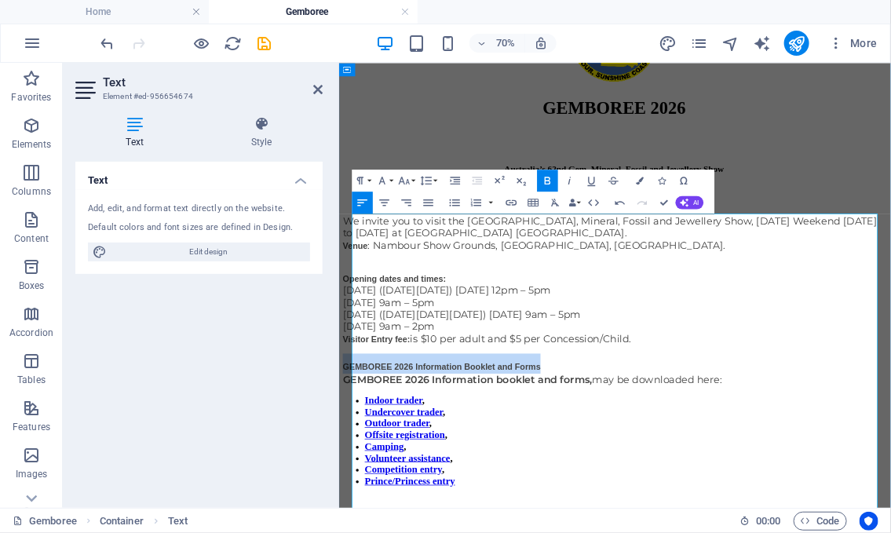
drag, startPoint x: 647, startPoint y: 495, endPoint x: 358, endPoint y: 494, distance: 288.9
click at [358, 494] on p "GEMBOREE 2026 Information Booklet and Forms GEMBOREE 2026 Information booklet a…" at bounding box center [733, 500] width 776 height 46
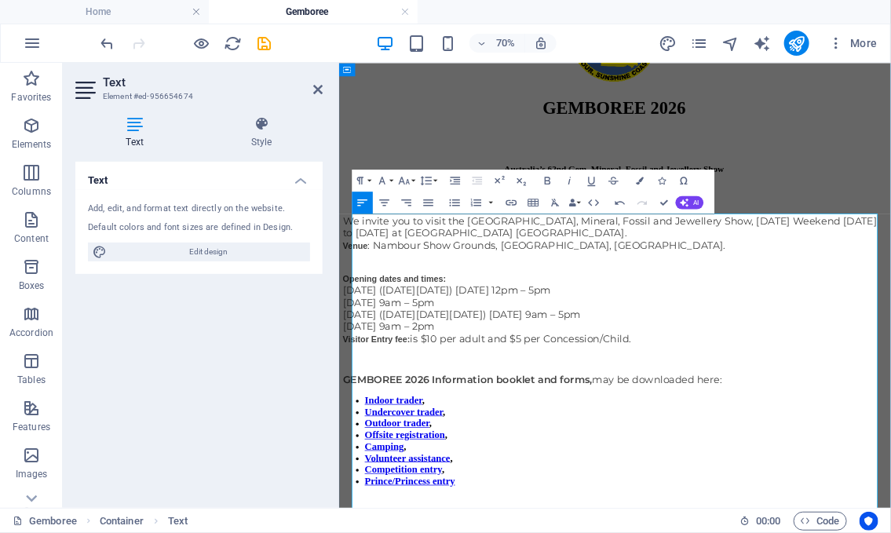
click at [360, 515] on strong "GEMBOREE 2026 Information booklet and forms," at bounding box center [523, 514] width 356 height 17
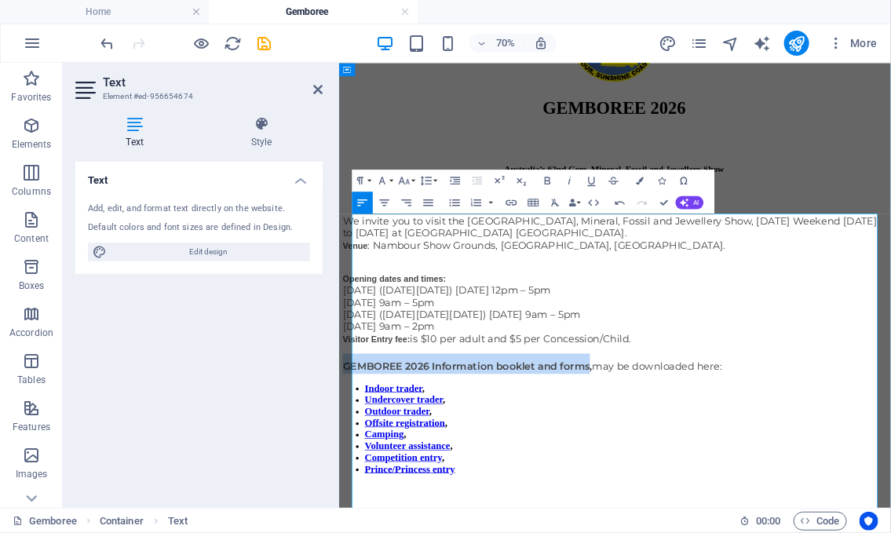
drag, startPoint x: 360, startPoint y: 496, endPoint x: 706, endPoint y: 499, distance: 346.2
click at [701, 499] on strong "GEMBOREE 2026 Information booklet and forms," at bounding box center [523, 495] width 356 height 17
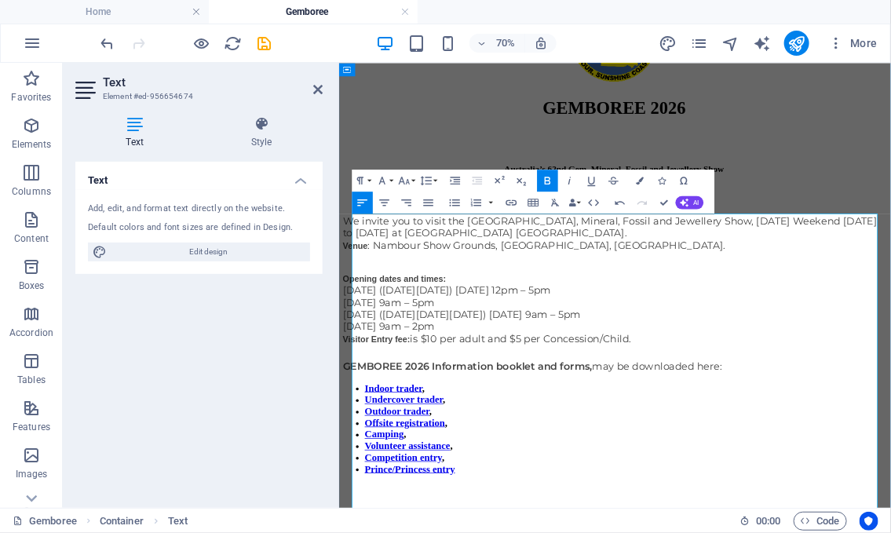
click at [715, 495] on span "GEMBOREE 2026 Information booklet and forms, may be downloaded here:" at bounding box center [616, 495] width 542 height 17
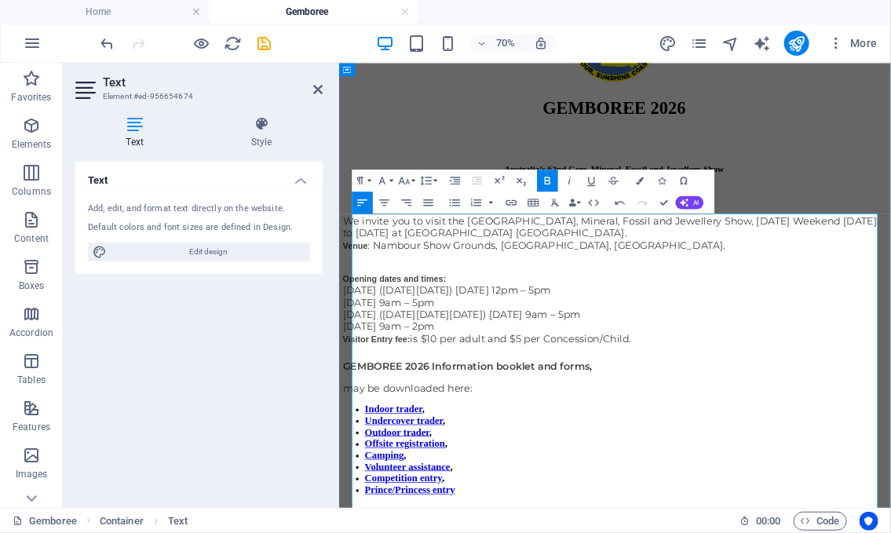
click at [563, 521] on p "​ may be downloaded here:" at bounding box center [733, 527] width 776 height 17
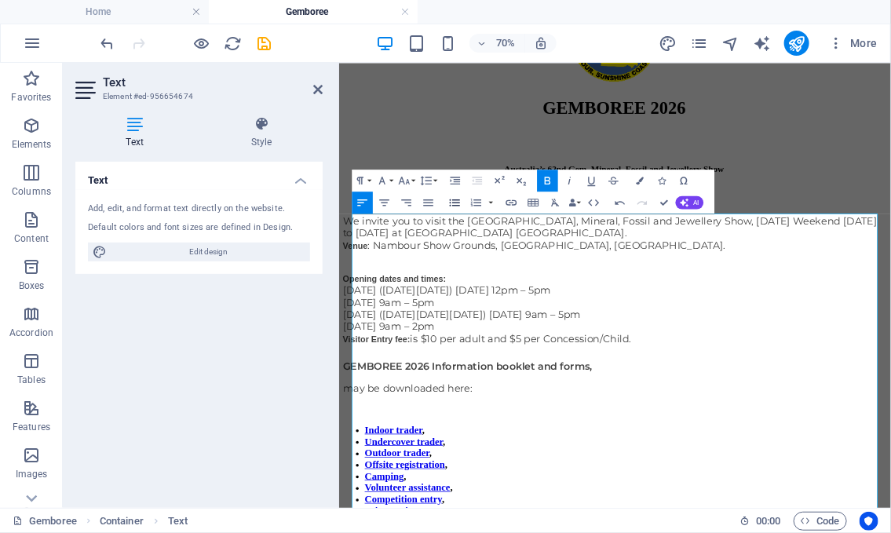
click at [456, 201] on icon "button" at bounding box center [454, 202] width 13 height 13
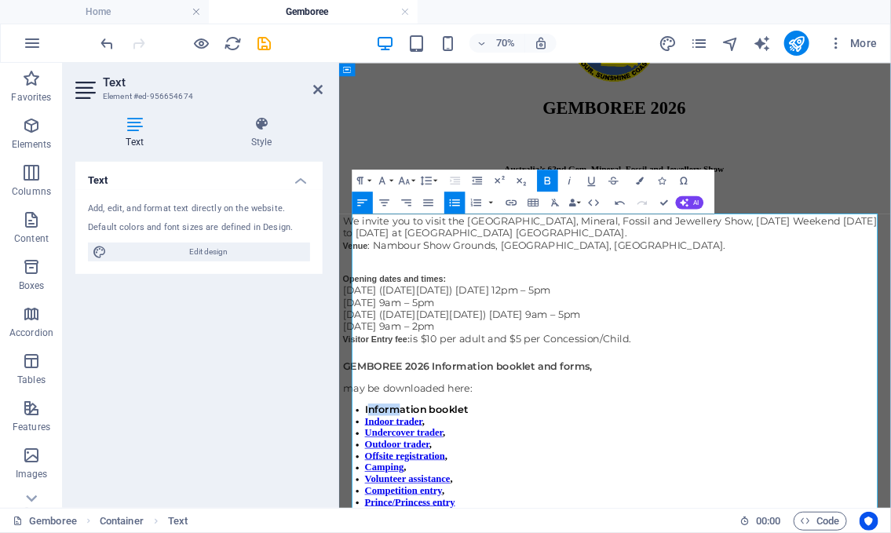
drag, startPoint x: 380, startPoint y: 539, endPoint x: 418, endPoint y: 540, distance: 37.7
drag, startPoint x: 532, startPoint y: 535, endPoint x: 374, endPoint y: 539, distance: 157.0
click at [512, 200] on icon "button" at bounding box center [511, 202] width 13 height 13
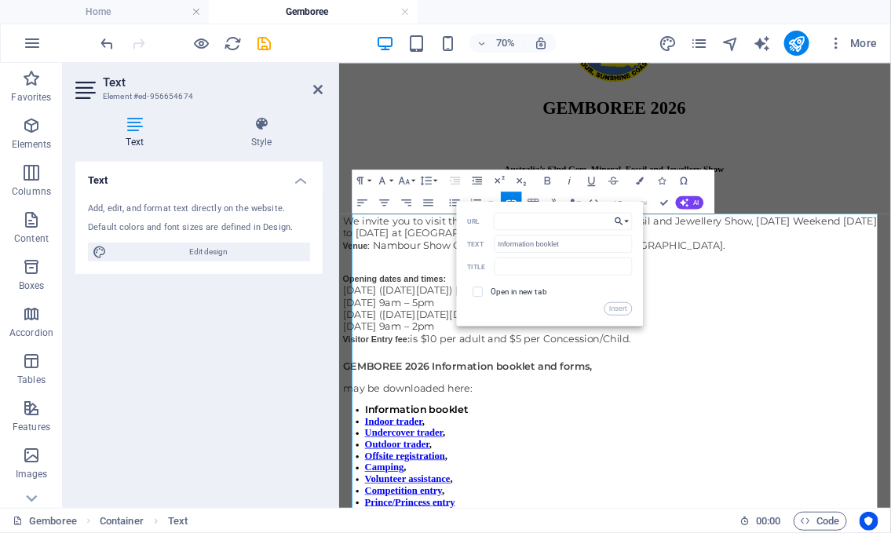
click at [626, 221] on button "Choose Link" at bounding box center [622, 221] width 21 height 17
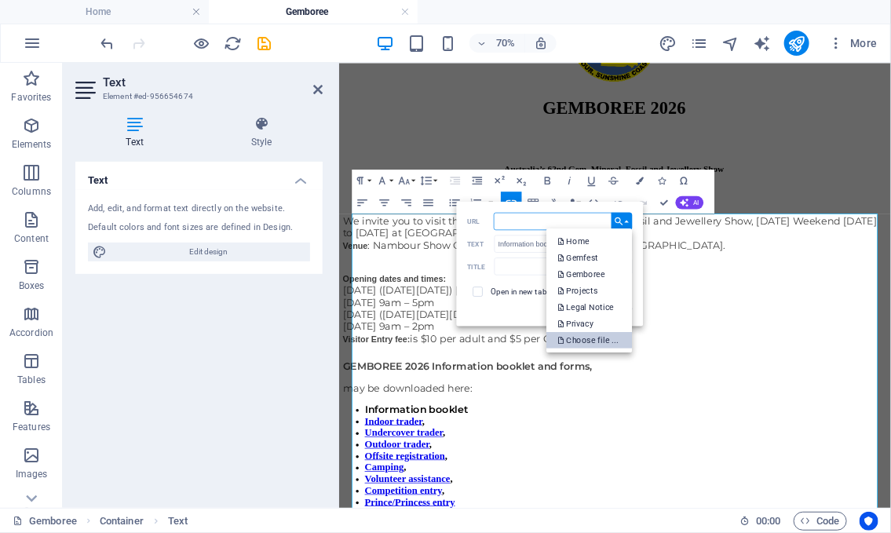
click at [588, 343] on p "Choose file ..." at bounding box center [590, 339] width 64 height 16
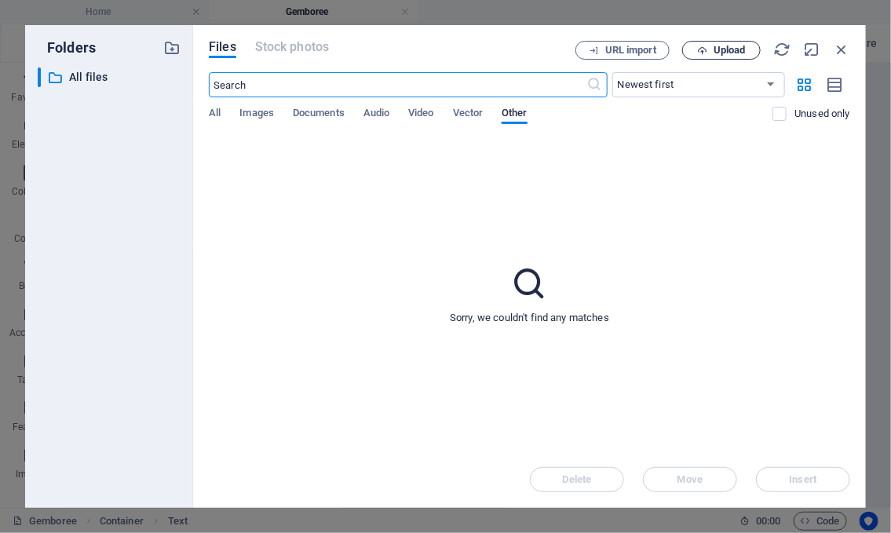
click at [724, 46] on span "Upload" at bounding box center [730, 50] width 32 height 9
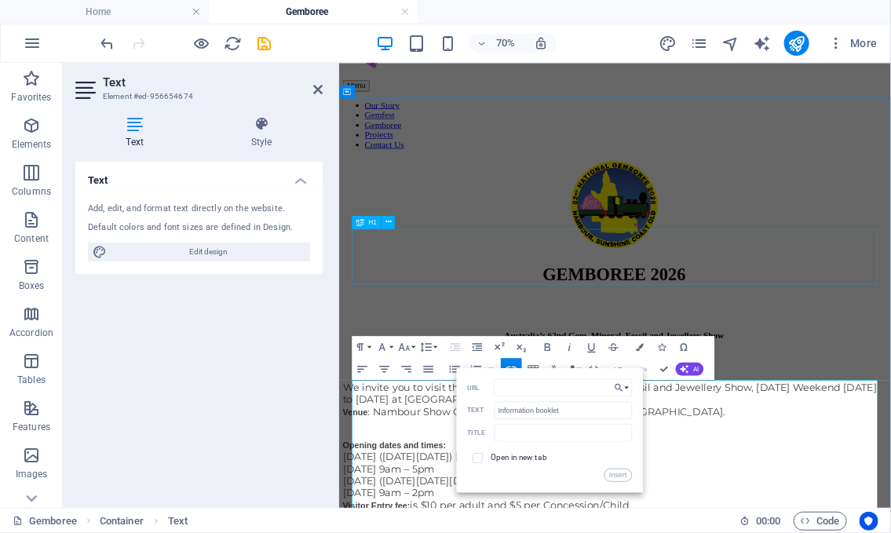
scroll to position [122, 0]
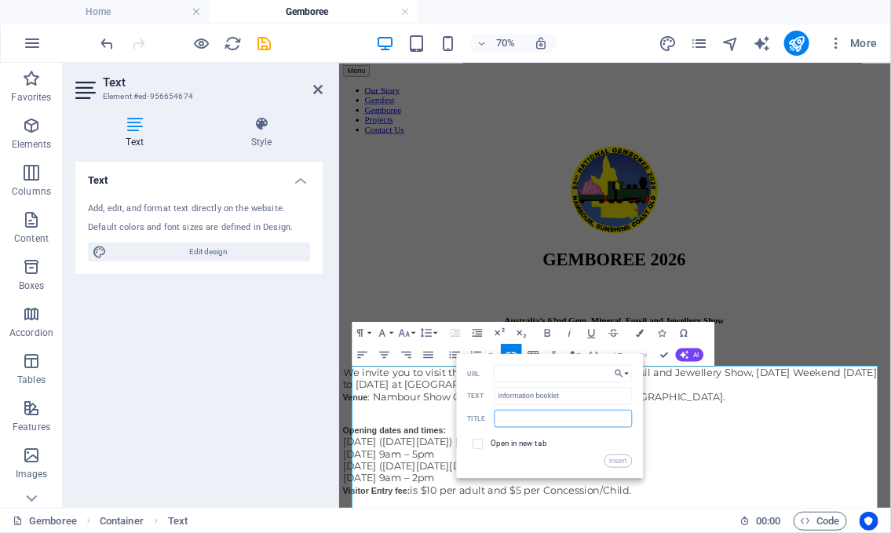
click at [524, 416] on input "text" at bounding box center [563, 418] width 137 height 17
type input "Information booklet"
click at [613, 464] on button "Insert" at bounding box center [618, 460] width 27 height 13
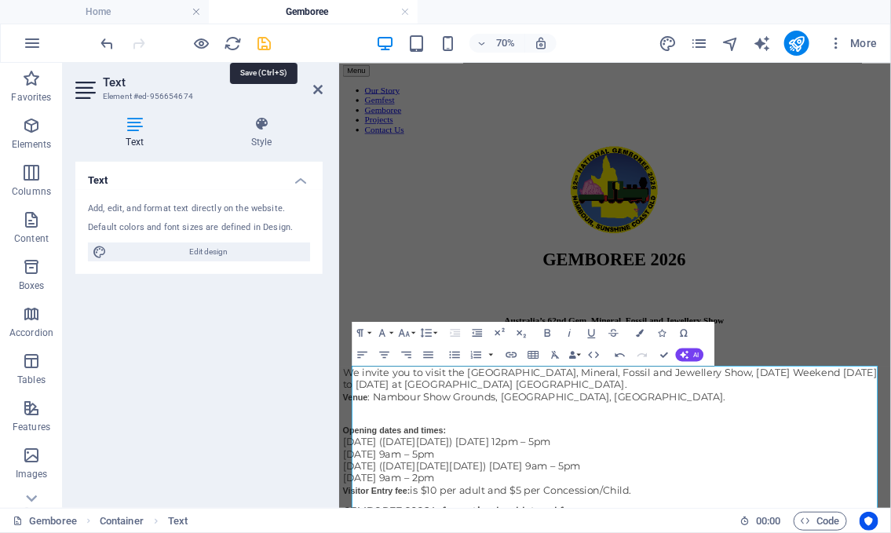
click at [266, 43] on icon "save" at bounding box center [265, 44] width 18 height 18
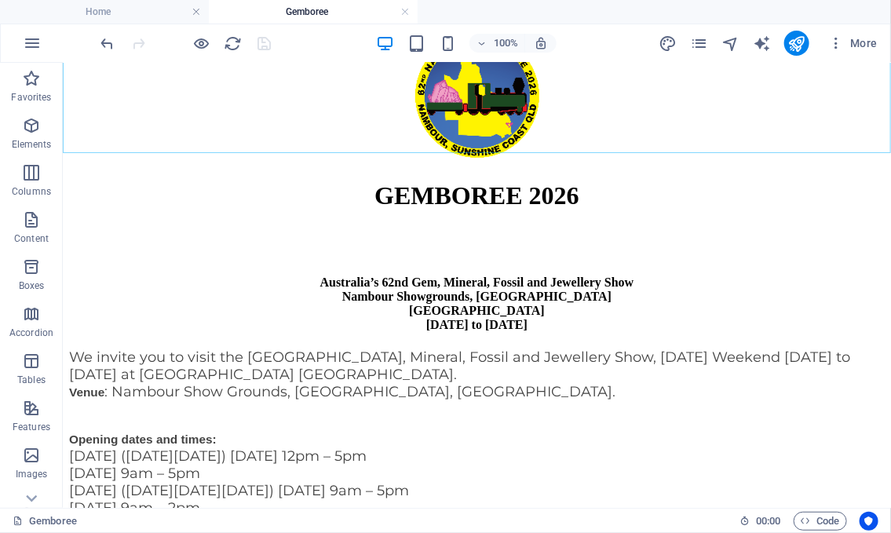
scroll to position [270, 0]
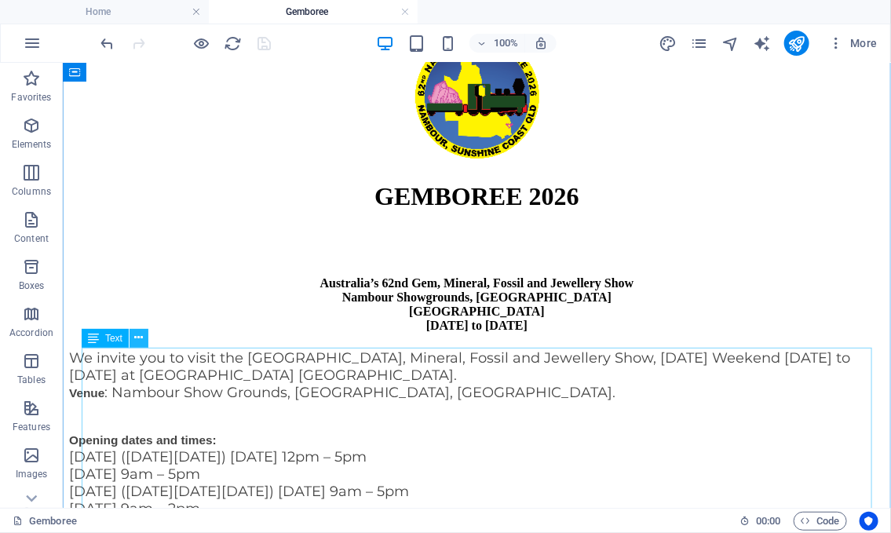
click at [145, 335] on button at bounding box center [139, 338] width 19 height 19
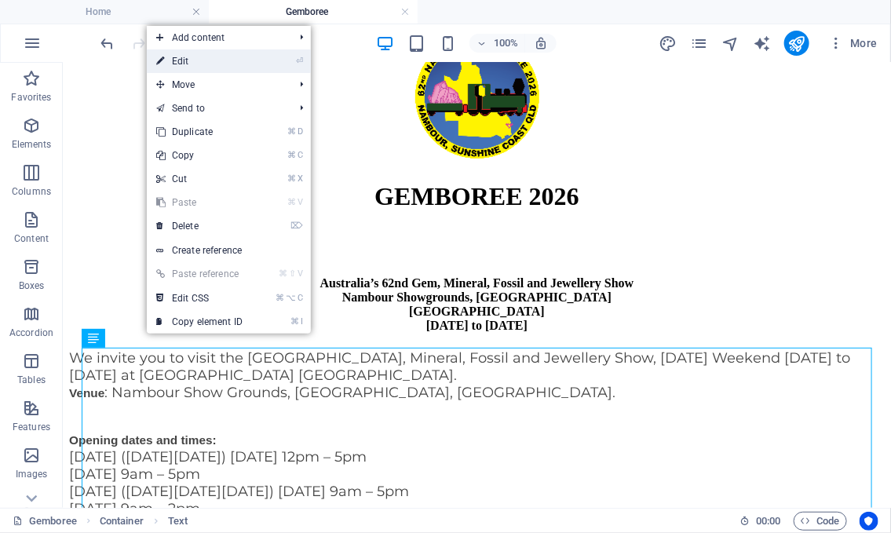
click at [228, 66] on link "⏎ Edit" at bounding box center [199, 61] width 105 height 24
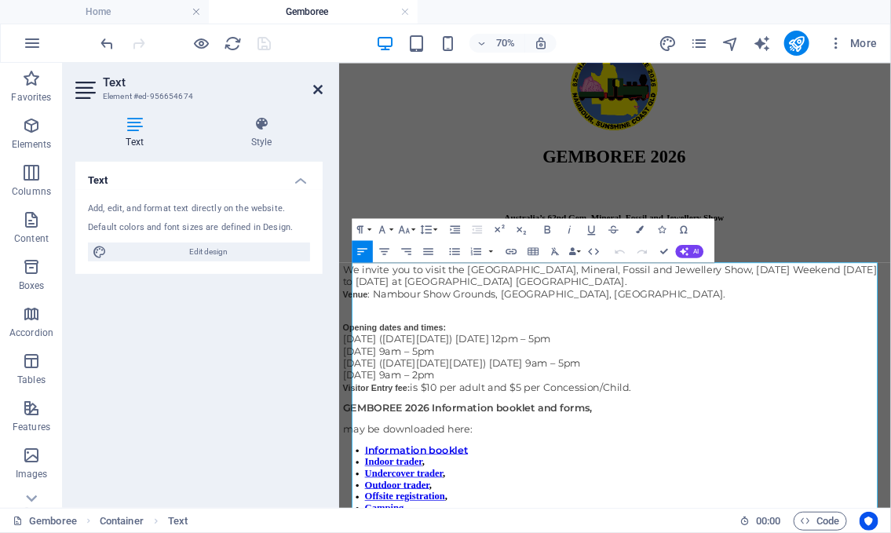
click at [319, 86] on icon at bounding box center [317, 89] width 9 height 13
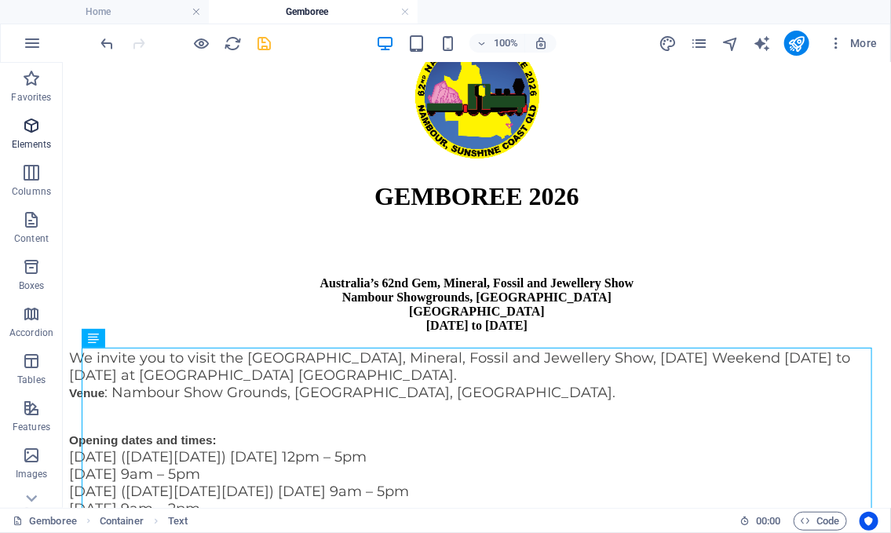
click at [34, 126] on icon "button" at bounding box center [31, 125] width 19 height 19
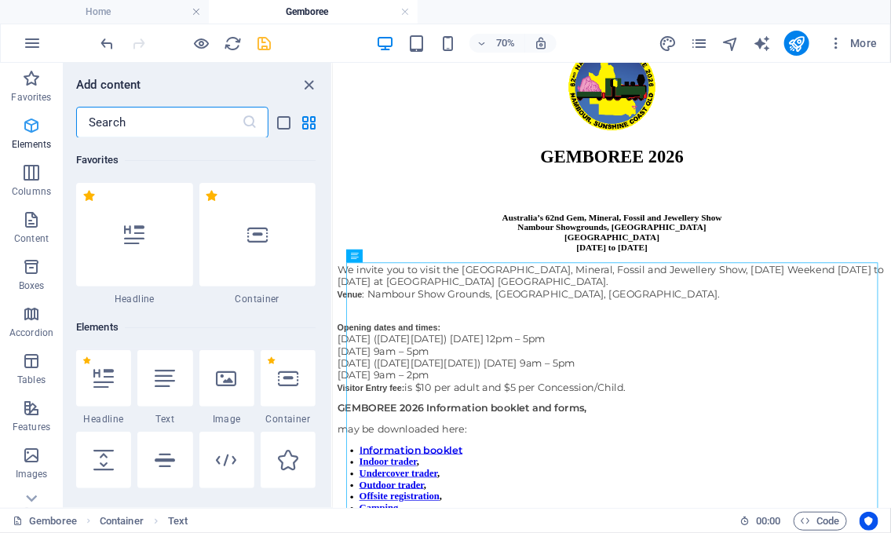
scroll to position [166, 0]
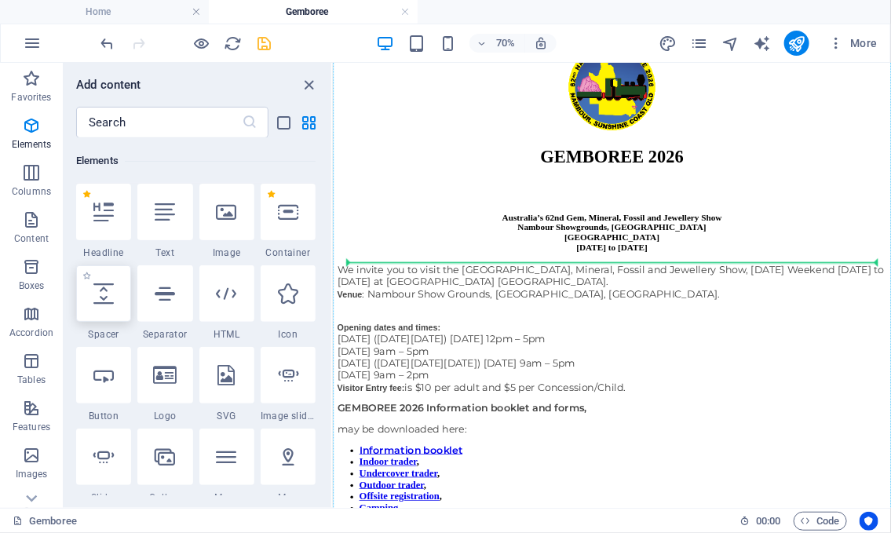
select select "px"
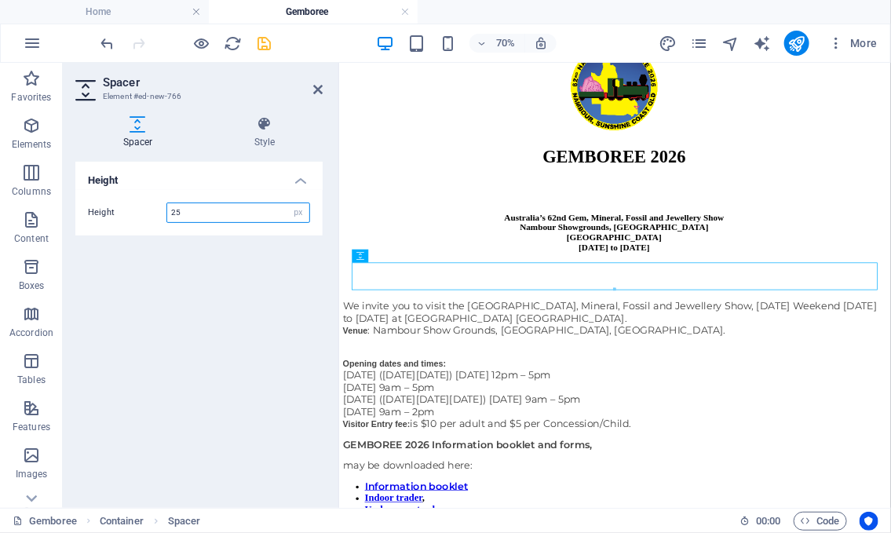
type input "25"
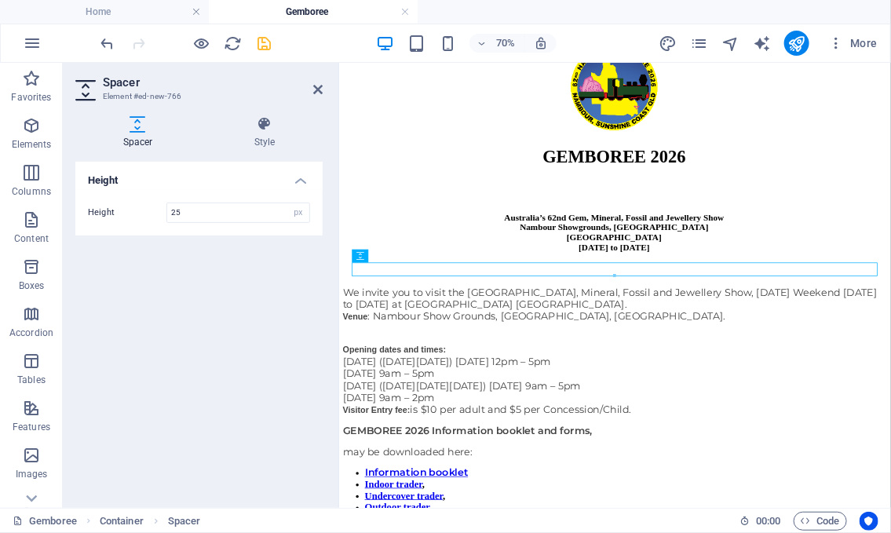
click at [123, 309] on div "Height Height 25 px rem vh vw" at bounding box center [198, 329] width 247 height 334
click at [261, 48] on icon "save" at bounding box center [265, 44] width 18 height 18
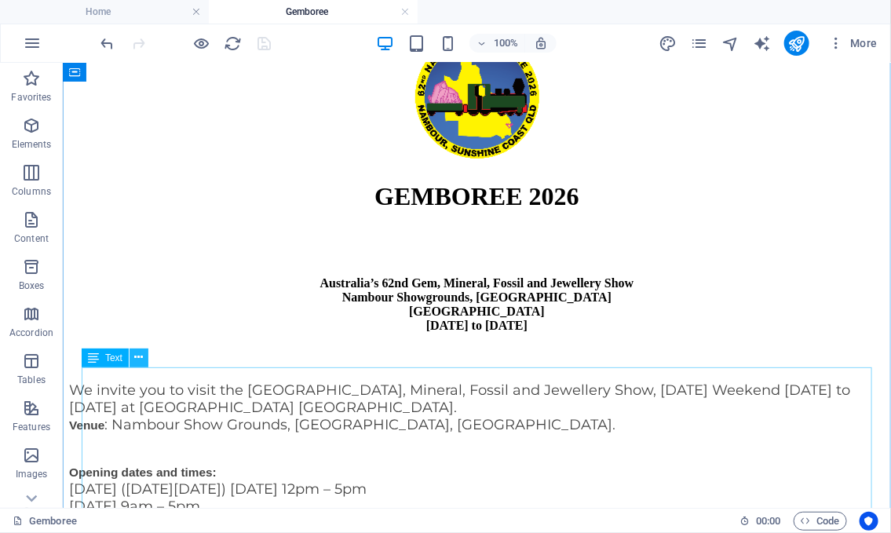
click at [140, 360] on icon at bounding box center [139, 357] width 9 height 16
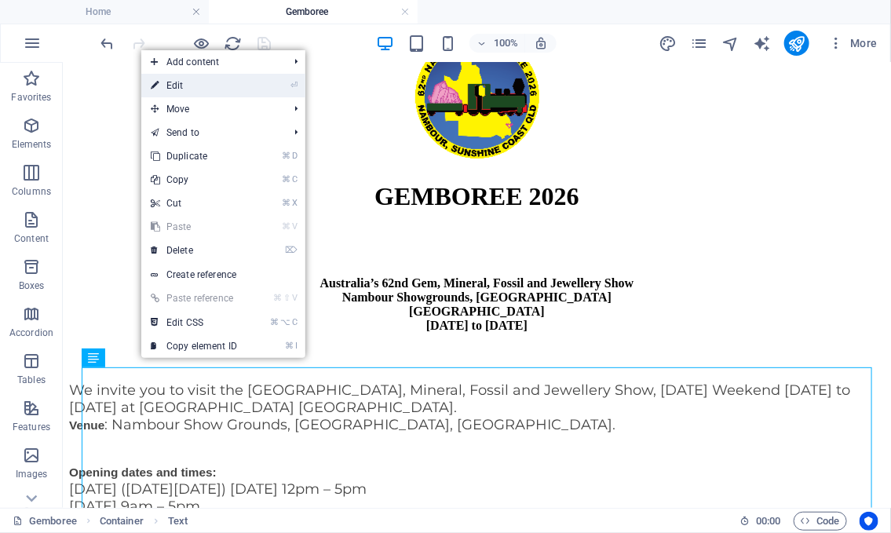
click at [239, 93] on link "⏎ Edit" at bounding box center [193, 86] width 105 height 24
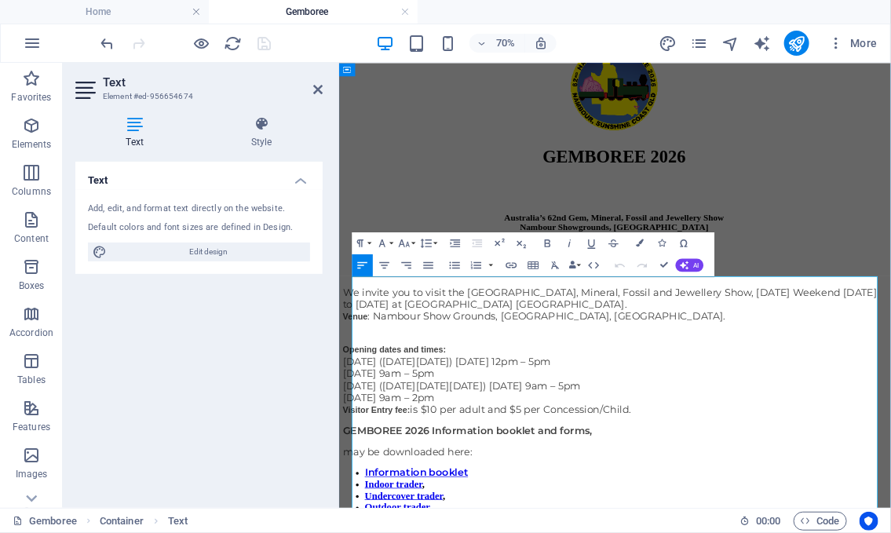
click at [826, 392] on p "We invite you to visit the [GEOGRAPHIC_DATA], Mineral, Fossil and Jewellery Sho…" at bounding box center [733, 407] width 776 height 52
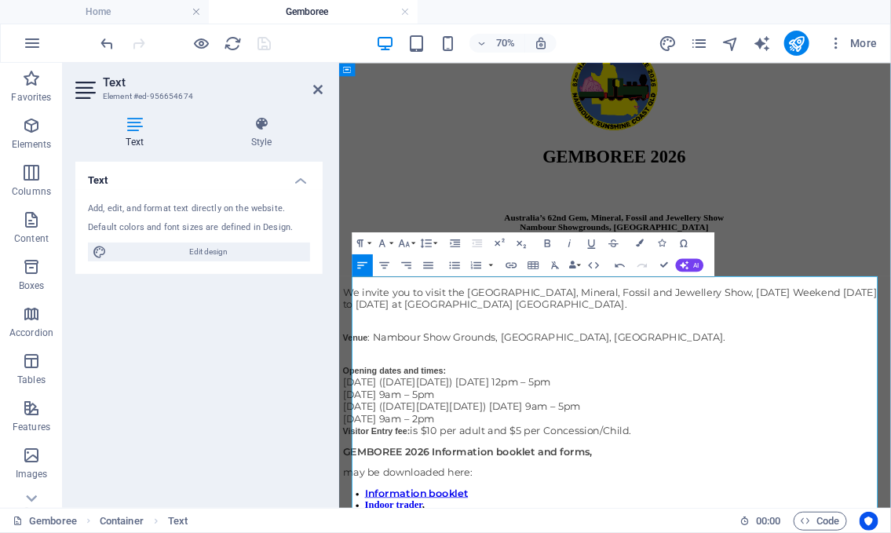
click at [783, 532] on p "Opening dates and times: [DATE] ([DATE][DATE]) [DATE] 12pm – 5pm [DATE] 9am – 5…" at bounding box center [733, 535] width 776 height 121
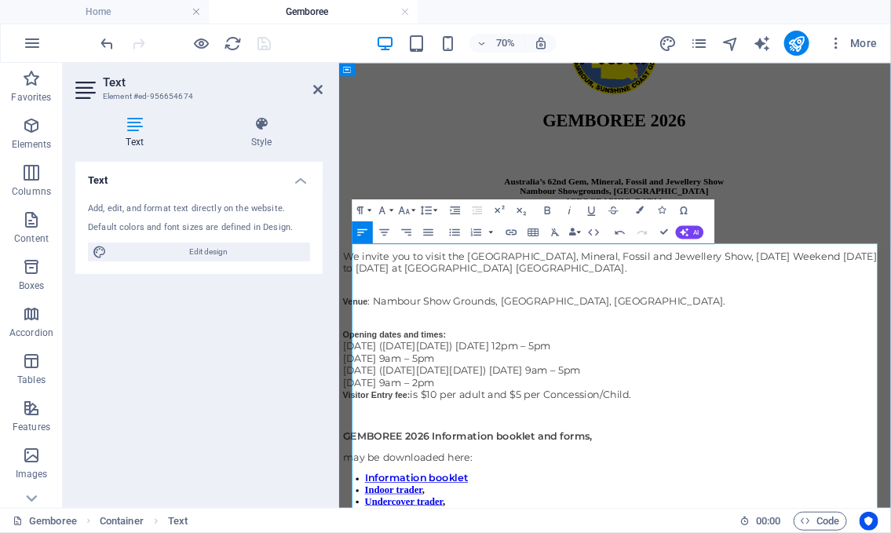
scroll to position [323, 0]
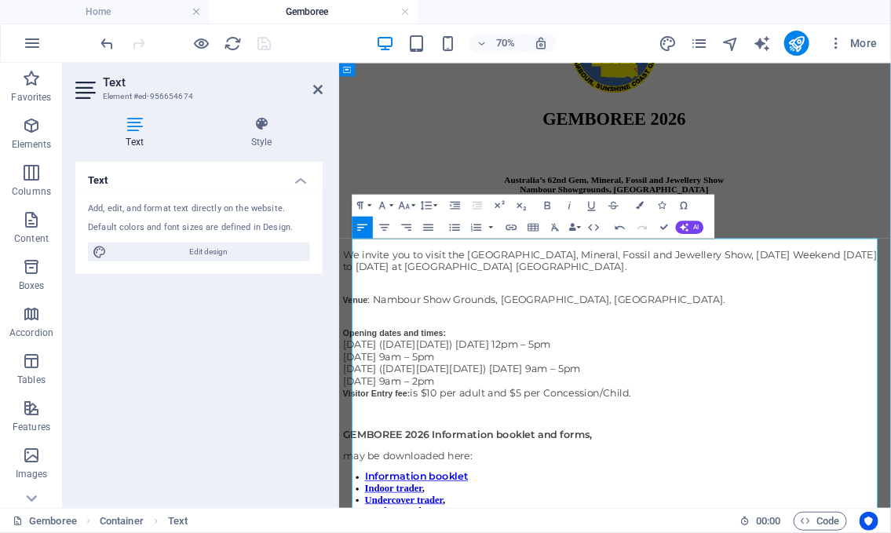
click at [613, 501] on p "Opening dates and times: [DATE] ([DATE][DATE]) [DATE] 12pm – 5pm [DATE] 9am – 5…" at bounding box center [733, 482] width 776 height 121
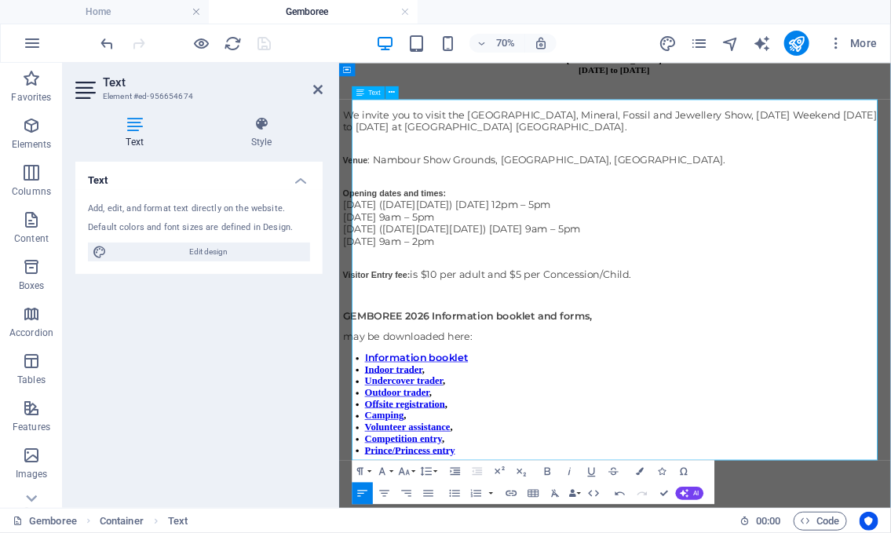
scroll to position [521, 0]
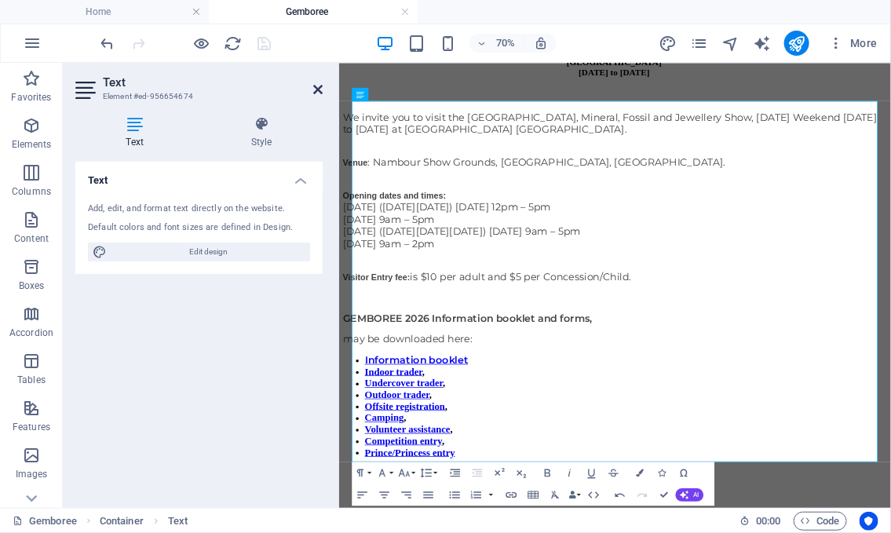
click at [320, 93] on icon at bounding box center [317, 89] width 9 height 13
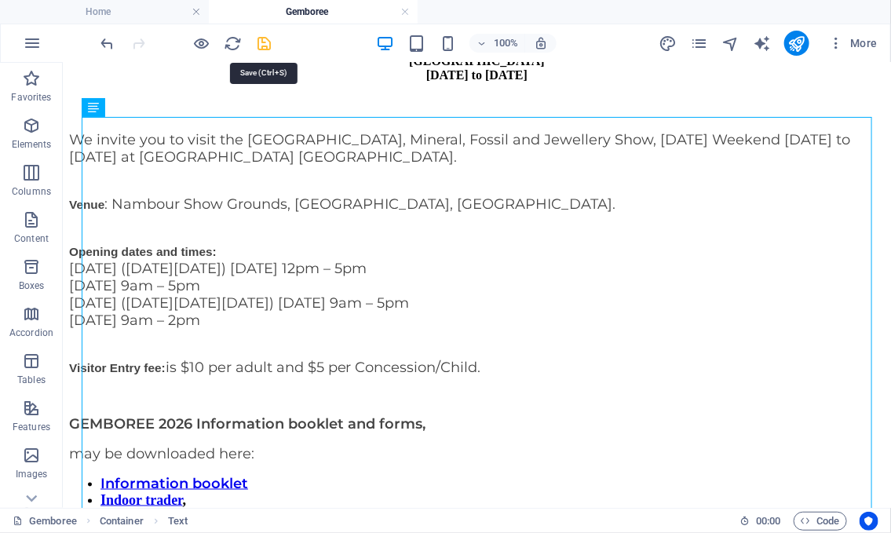
click at [262, 39] on icon "save" at bounding box center [265, 44] width 18 height 18
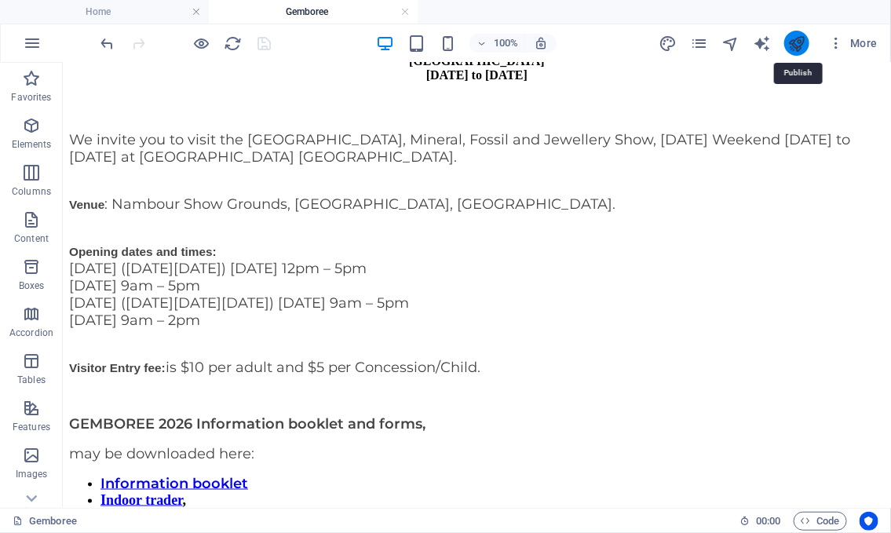
click at [797, 39] on icon "publish" at bounding box center [796, 44] width 18 height 18
